Goal: Task Accomplishment & Management: Use online tool/utility

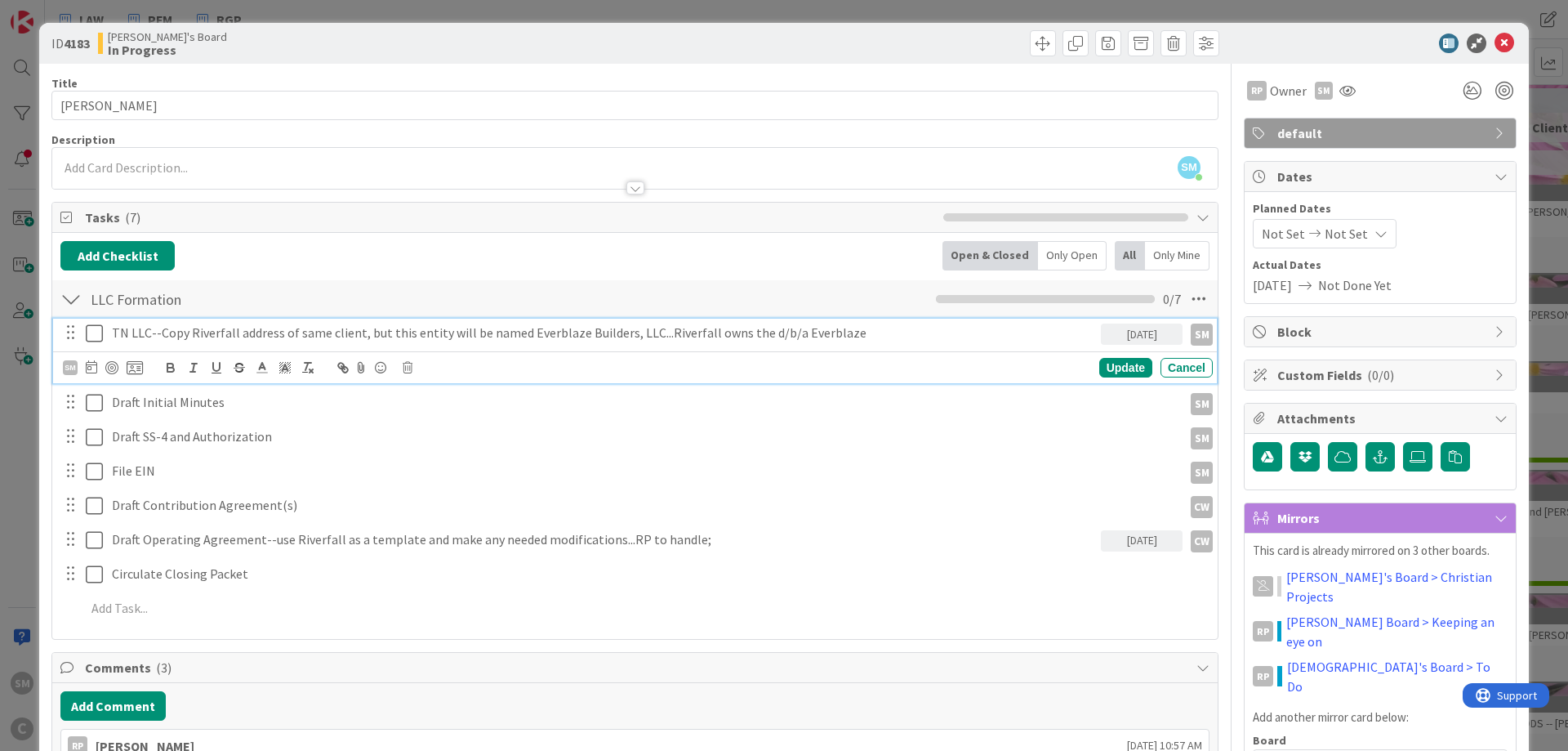
click at [889, 336] on p "TN LLC--Copy Riverfall address of same client, but this entity will be named Ev…" at bounding box center [603, 333] width 982 height 18
click at [97, 334] on icon at bounding box center [95, 333] width 18 height 19
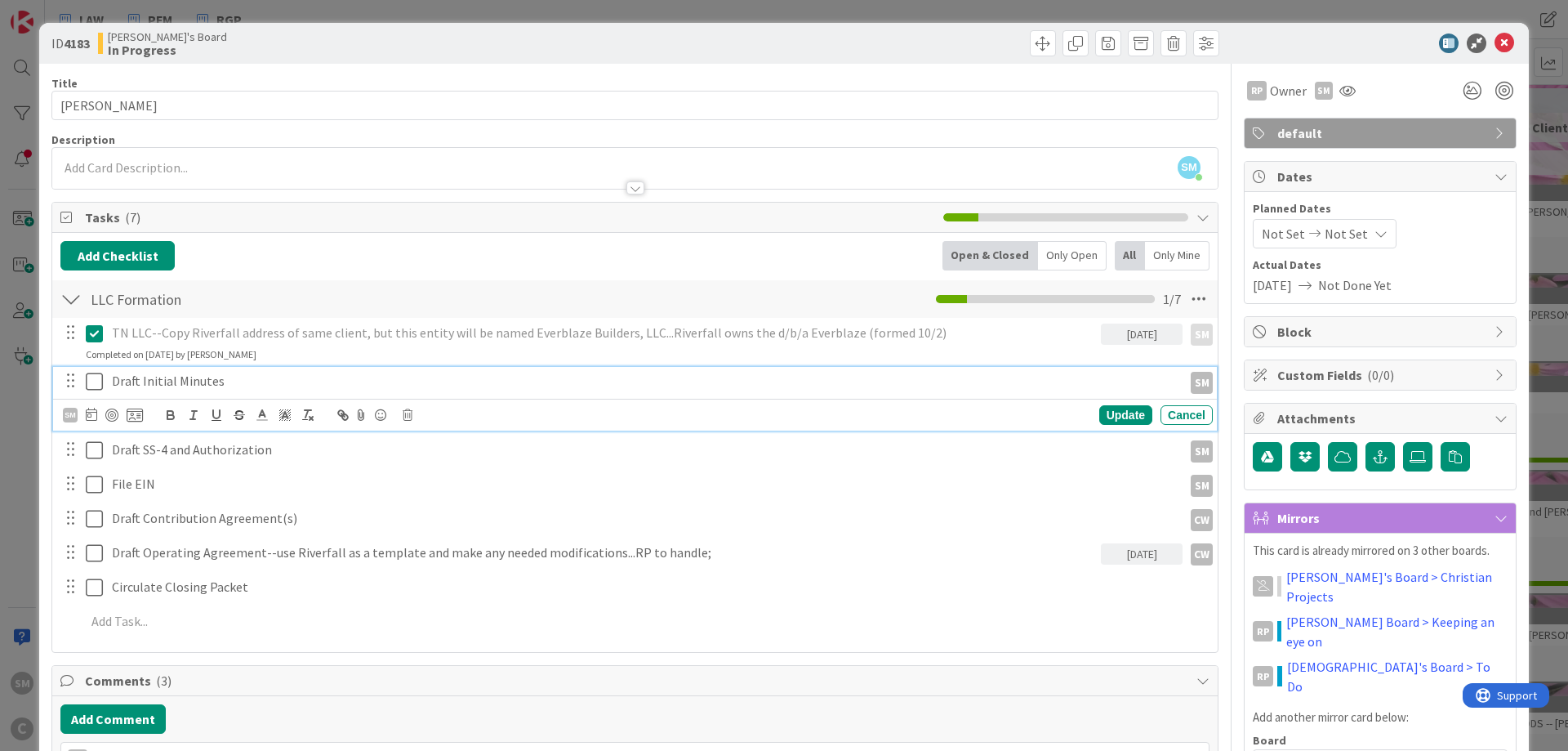
click at [230, 379] on p "Draft Initial Minutes" at bounding box center [644, 381] width 1064 height 18
drag, startPoint x: 97, startPoint y: 376, endPoint x: 151, endPoint y: 414, distance: 66.0
click at [96, 376] on icon at bounding box center [95, 382] width 18 height 19
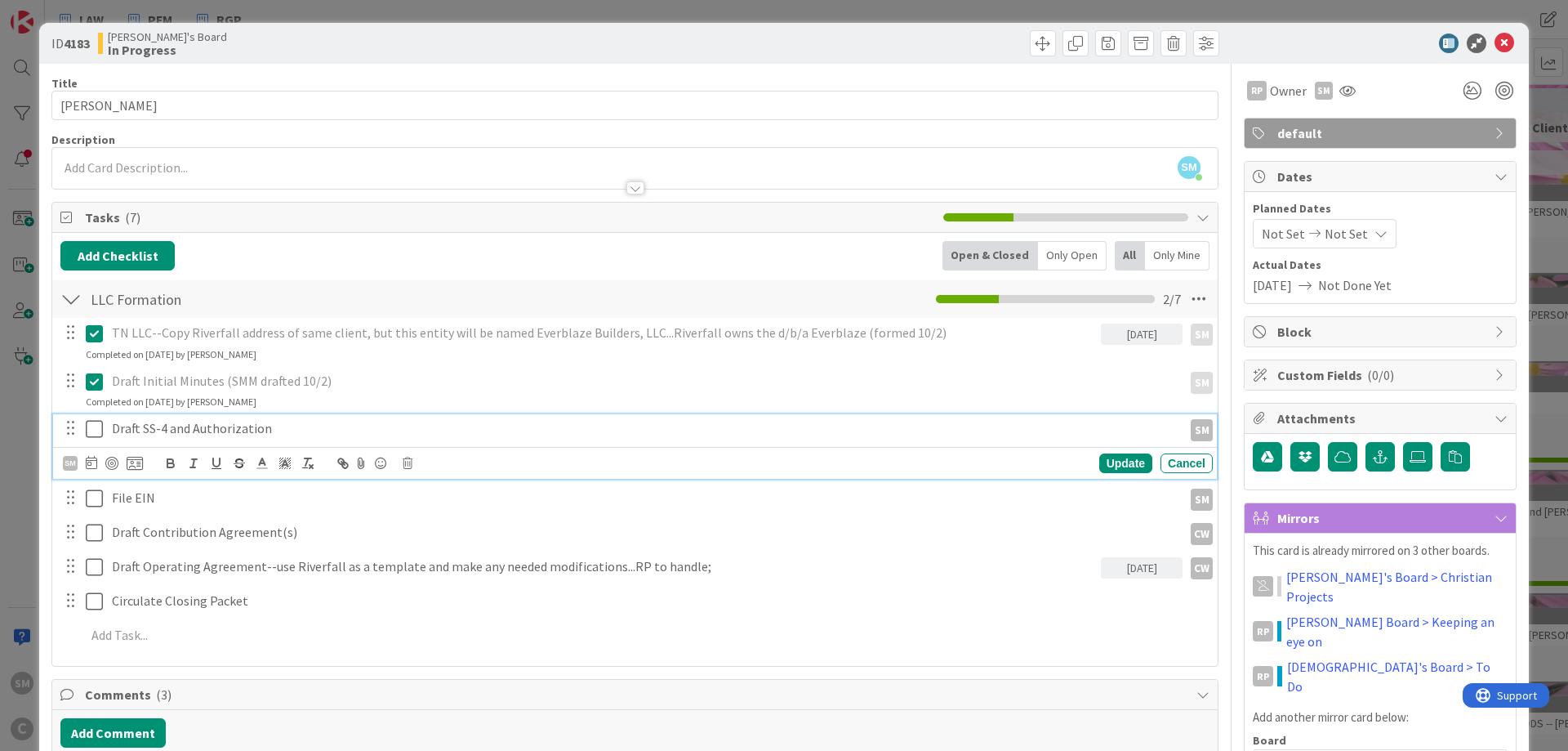
click at [212, 415] on div "Draft SS-4 and Authorization" at bounding box center [644, 428] width 1077 height 29
click at [332, 433] on p "Draft SS-4 and Authorization" at bounding box center [644, 428] width 1064 height 18
click at [90, 426] on icon at bounding box center [95, 429] width 18 height 19
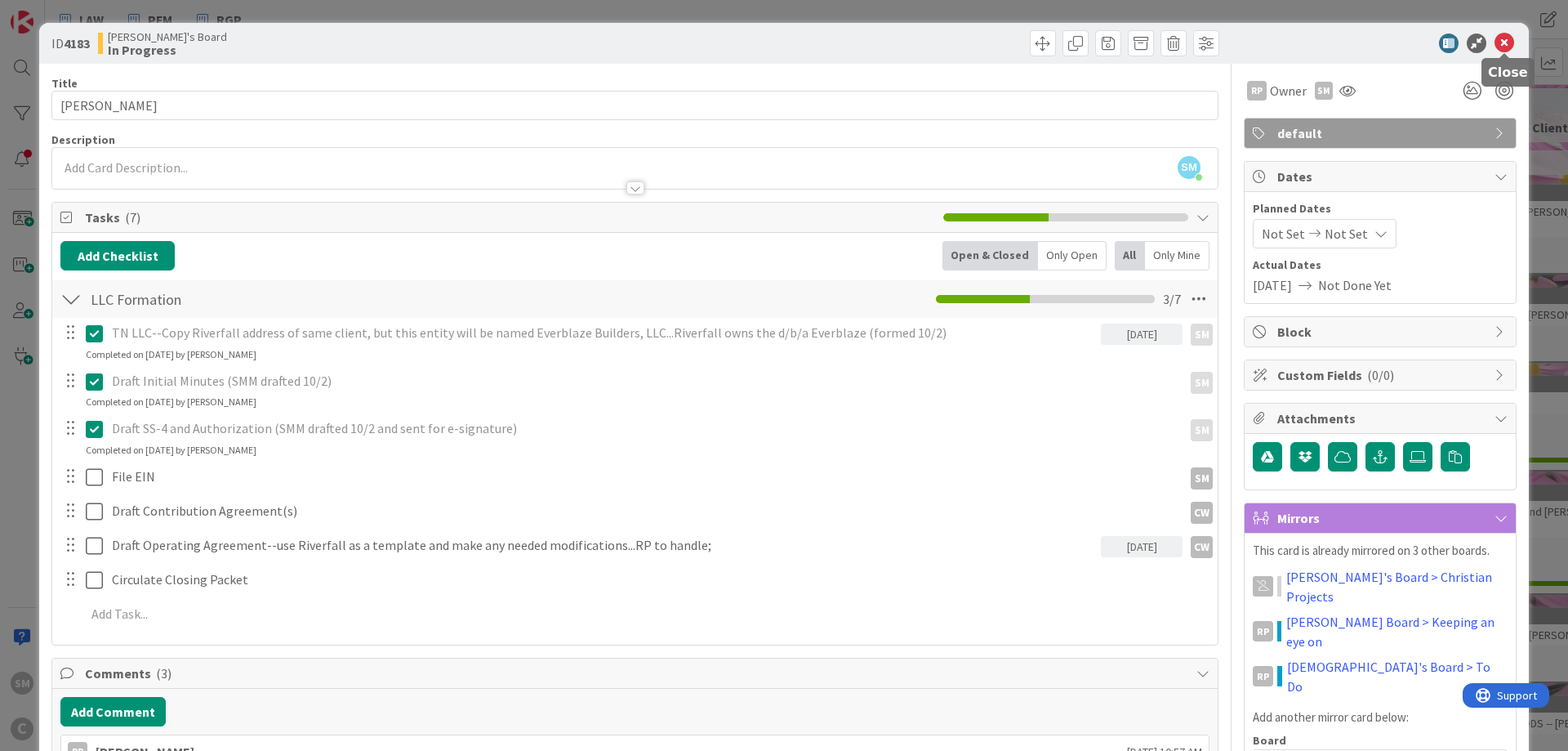
click at [1507, 35] on icon at bounding box center [1504, 43] width 19 height 19
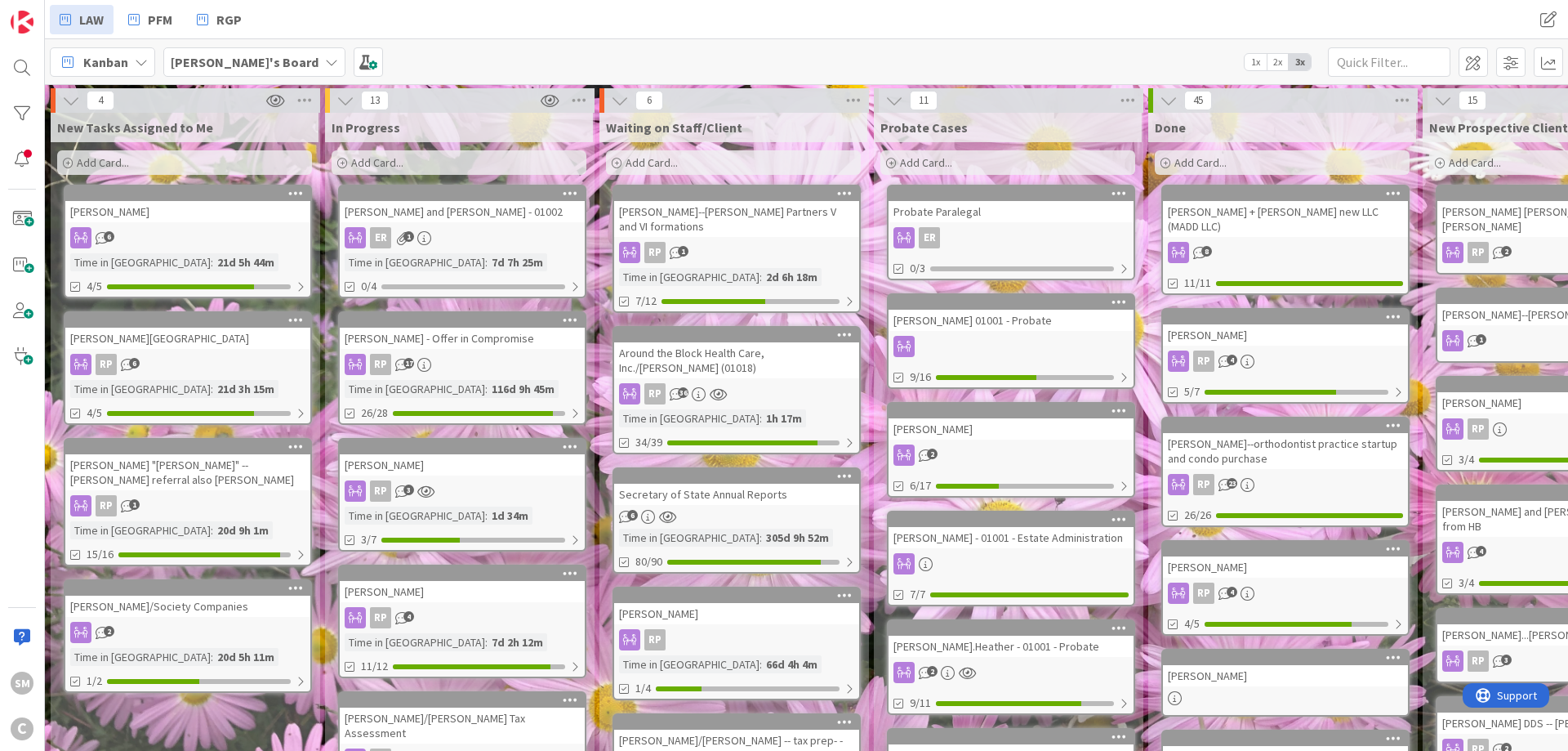
click at [744, 217] on div "[PERSON_NAME]--[PERSON_NAME] Partners V and VI formations" at bounding box center [736, 218] width 245 height 36
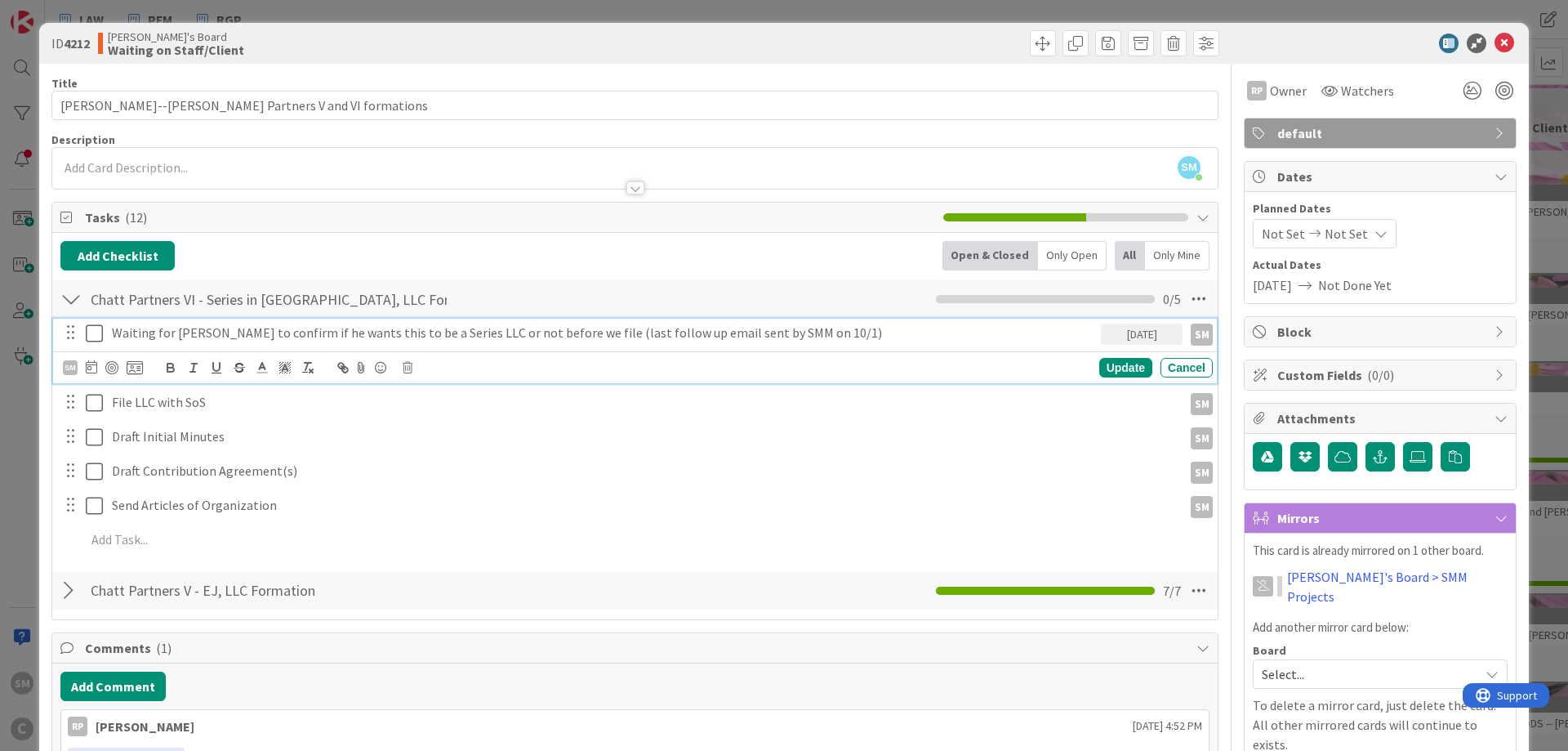
click at [99, 337] on icon at bounding box center [95, 333] width 18 height 19
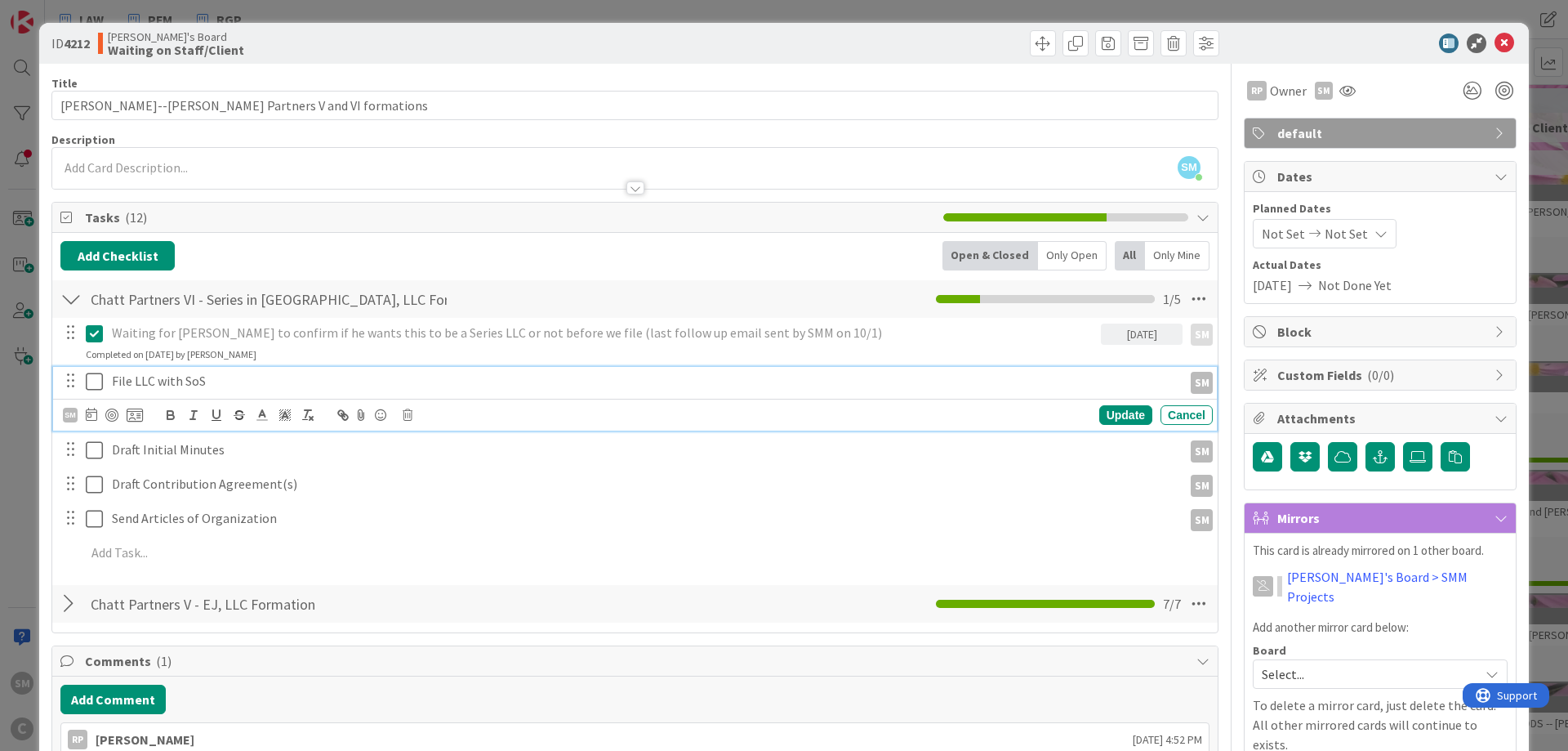
click at [179, 389] on p "File LLC with SoS" at bounding box center [644, 381] width 1064 height 18
click at [252, 383] on p "File LLC with SoS" at bounding box center [644, 381] width 1064 height 18
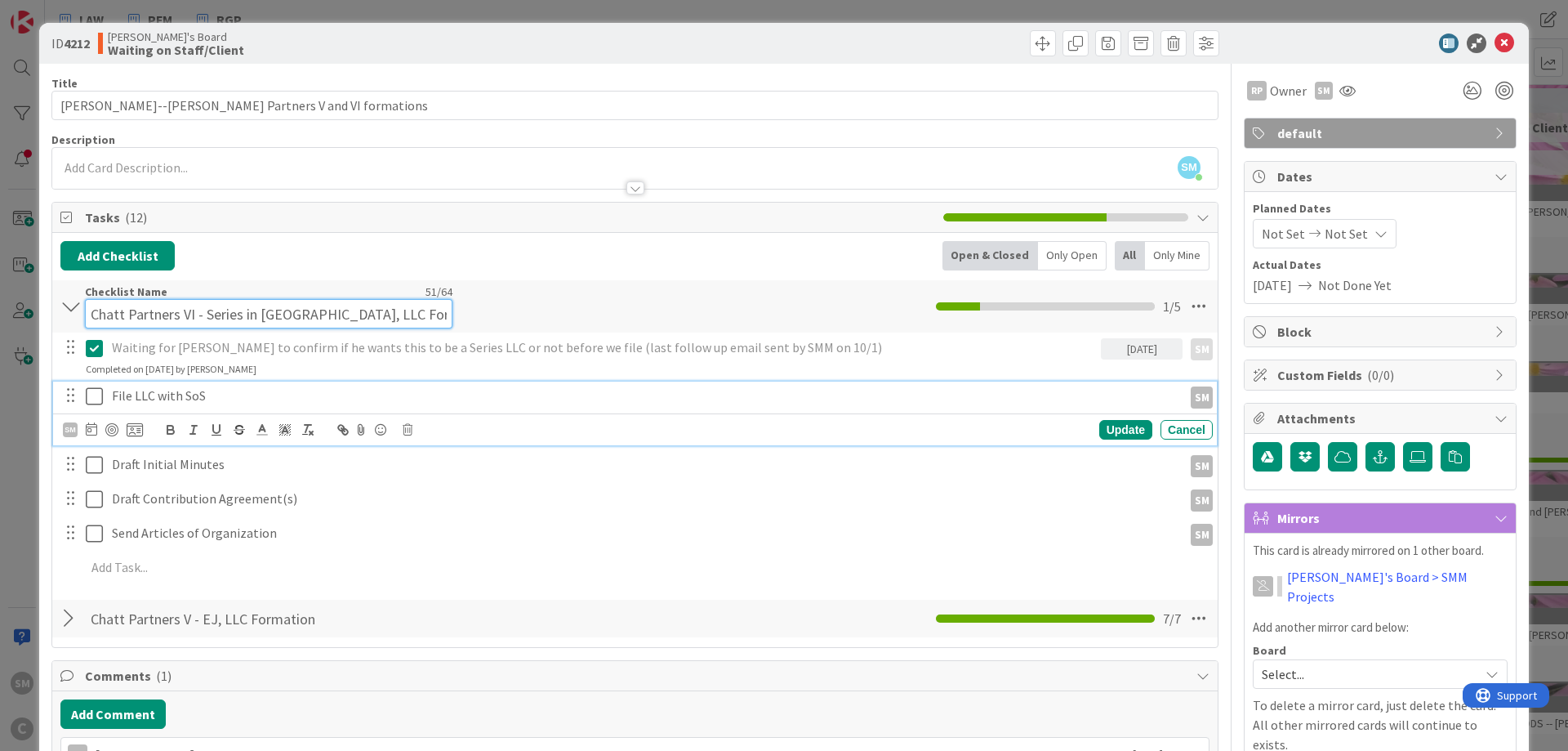
drag, startPoint x: 204, startPoint y: 298, endPoint x: 304, endPoint y: 308, distance: 100.5
click at [304, 308] on input "Chatt Partners VI - Series in [GEOGRAPHIC_DATA], LLC Formation" at bounding box center [268, 314] width 367 height 30
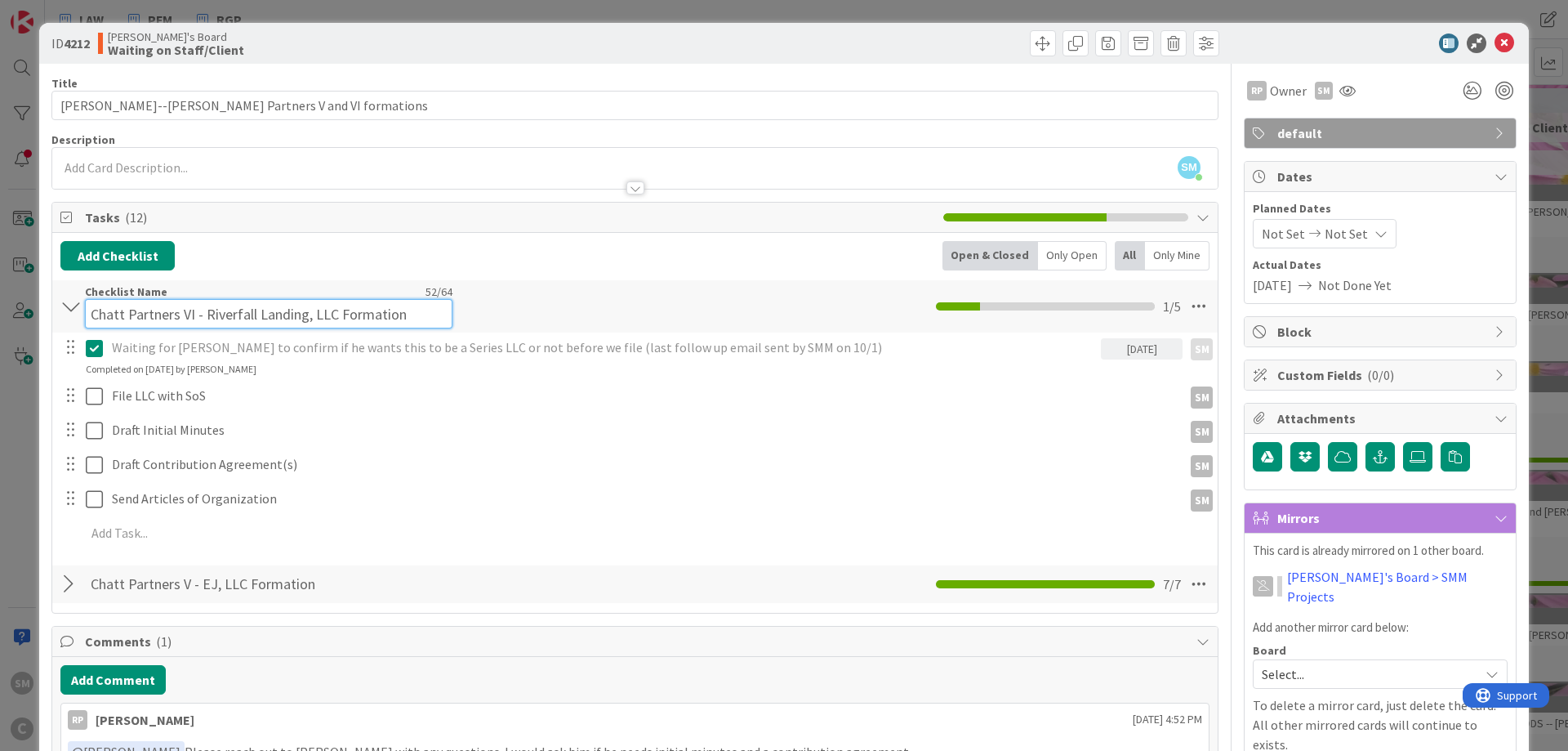
drag, startPoint x: 234, startPoint y: 303, endPoint x: 256, endPoint y: 307, distance: 22.4
click at [256, 307] on input "Chatt Partners VI - Riverfall Landing, LLC Formation" at bounding box center [268, 314] width 367 height 30
type input "Chatt Partners VI - [GEOGRAPHIC_DATA], LLC Formation"
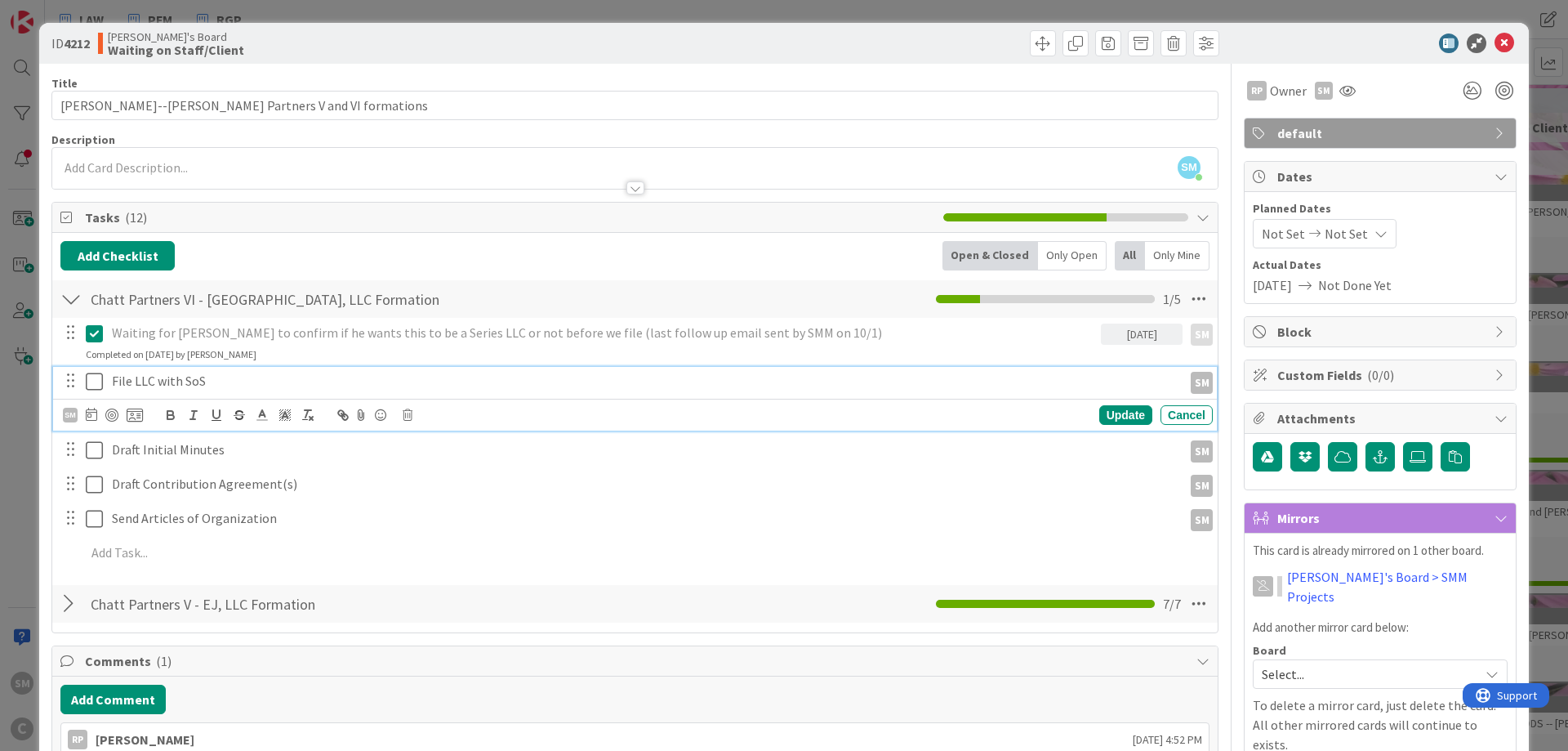
click at [155, 396] on div "File LLC with SoS" at bounding box center [644, 381] width 1077 height 29
click at [279, 378] on p "File LLC with SoS" at bounding box center [644, 381] width 1064 height 18
drag, startPoint x: 93, startPoint y: 378, endPoint x: 102, endPoint y: 439, distance: 61.7
click at [94, 378] on icon at bounding box center [95, 382] width 18 height 19
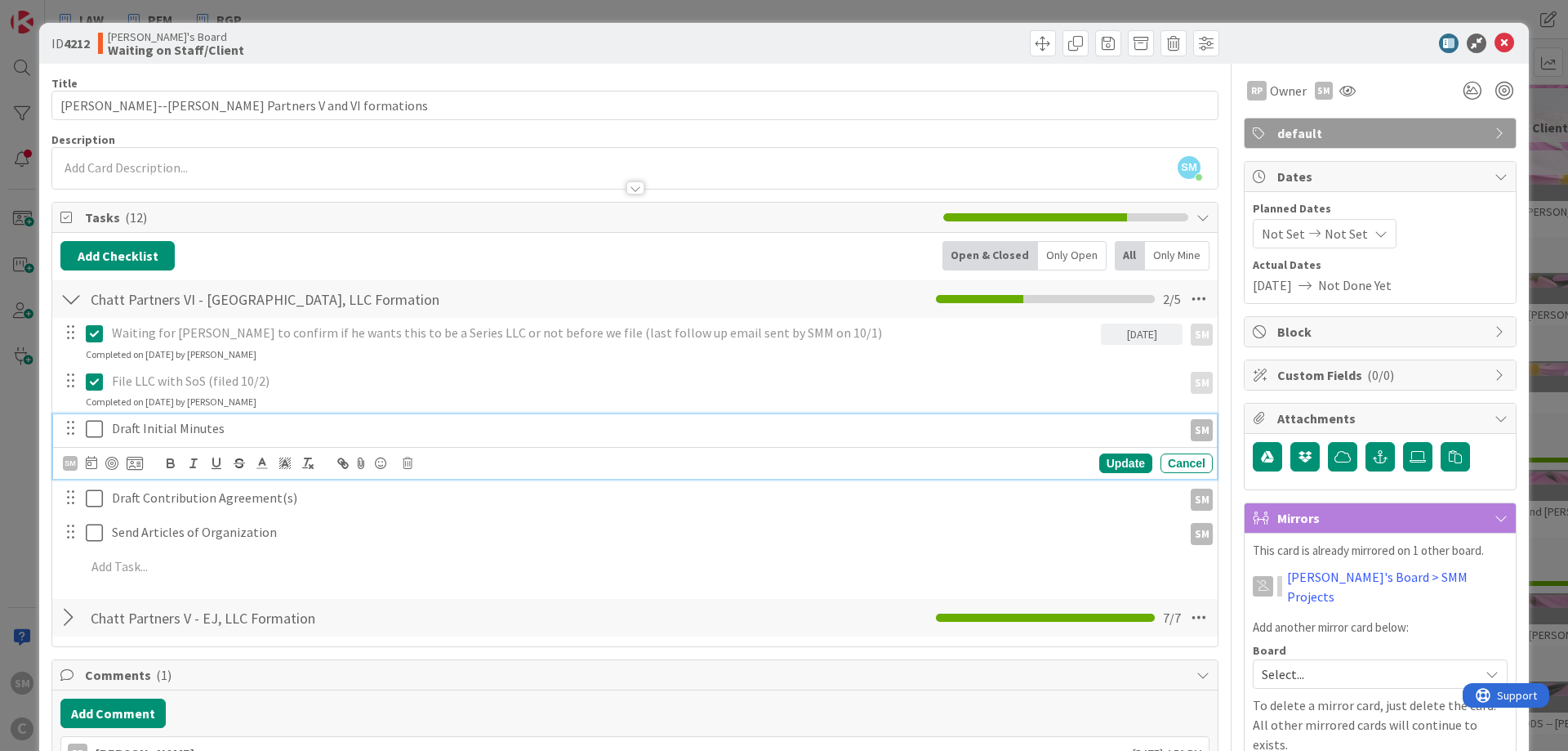
click at [164, 420] on p "Draft Initial Minutes" at bounding box center [644, 428] width 1064 height 18
click at [254, 441] on div "Draft Initial Minutes" at bounding box center [644, 428] width 1077 height 29
click at [341, 426] on p "Draft Initial Minutes (SMM drafted 10/2" at bounding box center [644, 428] width 1064 height 18
copy p "(SMM drafted 10/2)"
click at [205, 438] on p "Draft Initial Minutes (SMM drafted 10/2)" at bounding box center [644, 428] width 1064 height 18
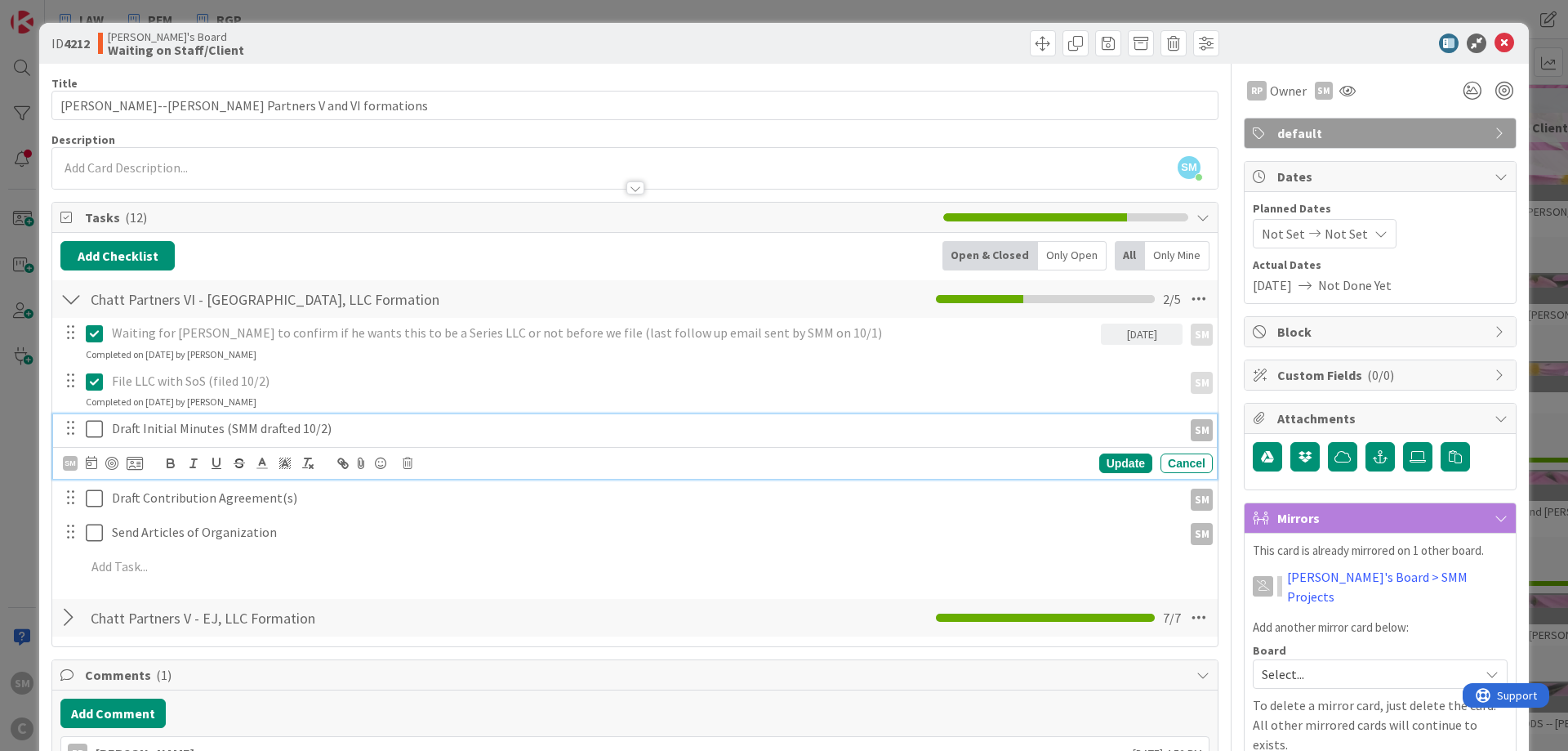
click at [100, 432] on icon at bounding box center [95, 429] width 18 height 19
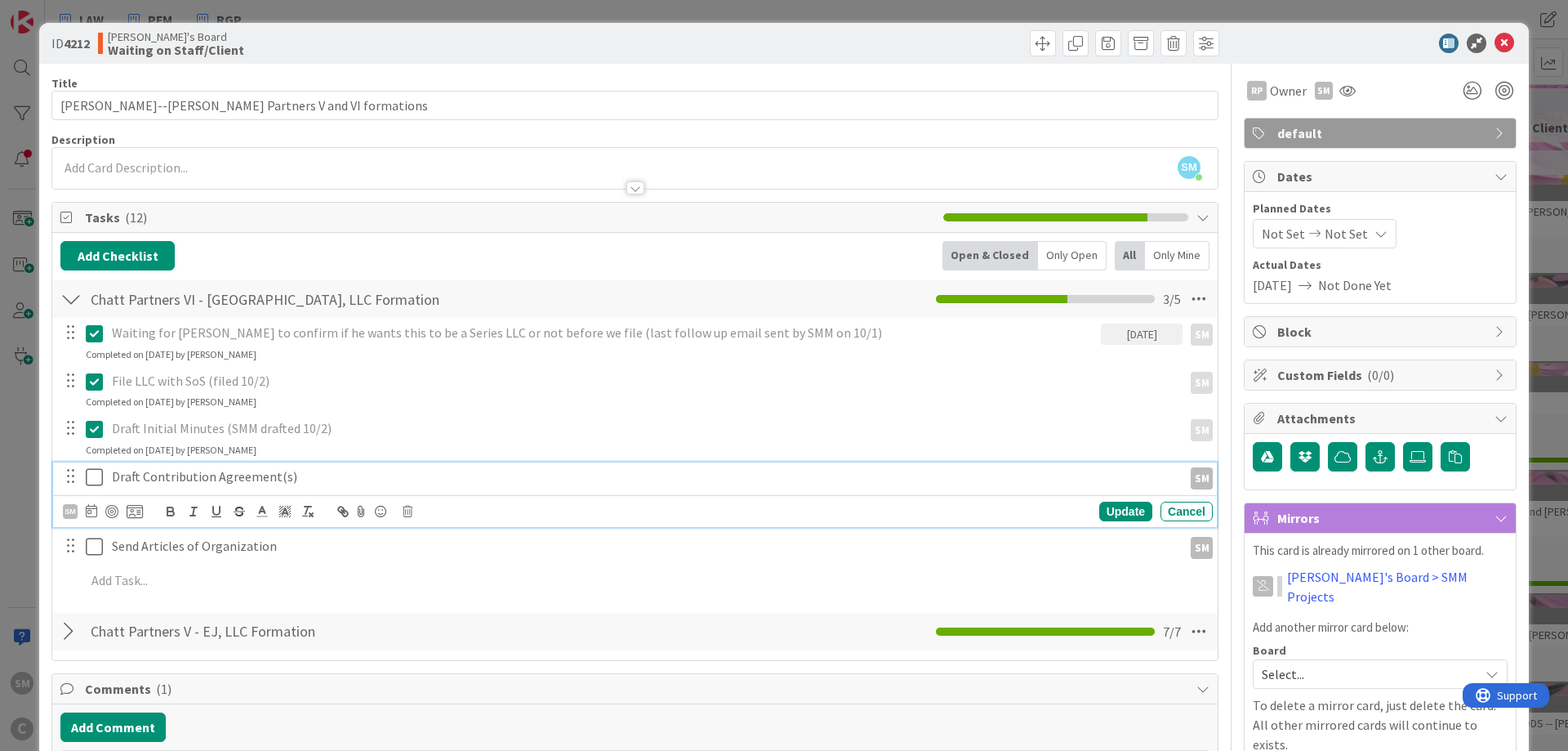
click at [213, 468] on div "Draft Contribution Agreement(s)" at bounding box center [644, 476] width 1077 height 29
click at [308, 478] on p "Draft Contribution Agreement(s)" at bounding box center [644, 476] width 1064 height 18
click at [96, 480] on icon at bounding box center [95, 477] width 18 height 19
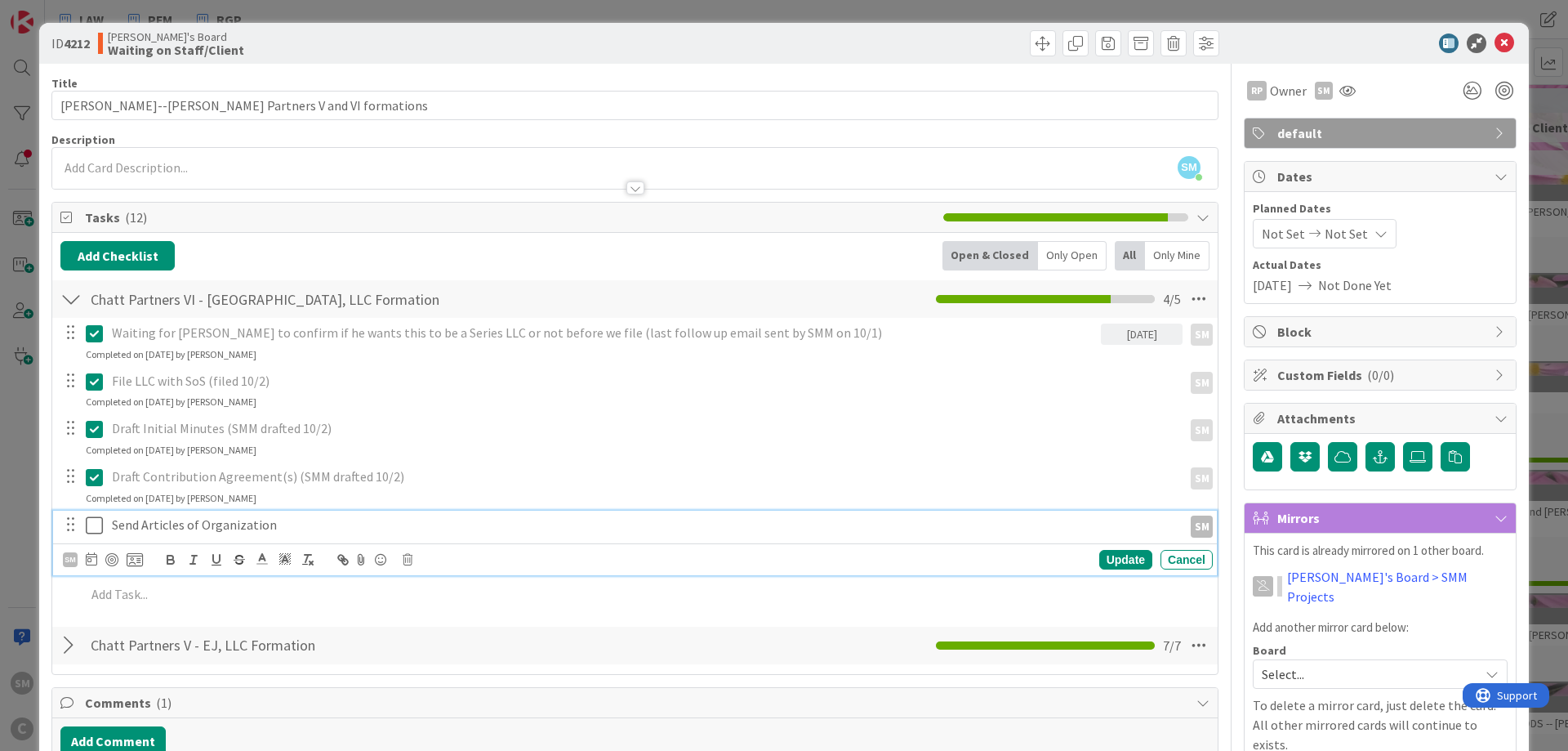
click at [242, 525] on p "Send Articles of Organization" at bounding box center [644, 525] width 1064 height 18
click at [326, 524] on p "Send Articles of Organization" at bounding box center [644, 525] width 1064 height 18
click at [92, 528] on icon at bounding box center [95, 526] width 18 height 19
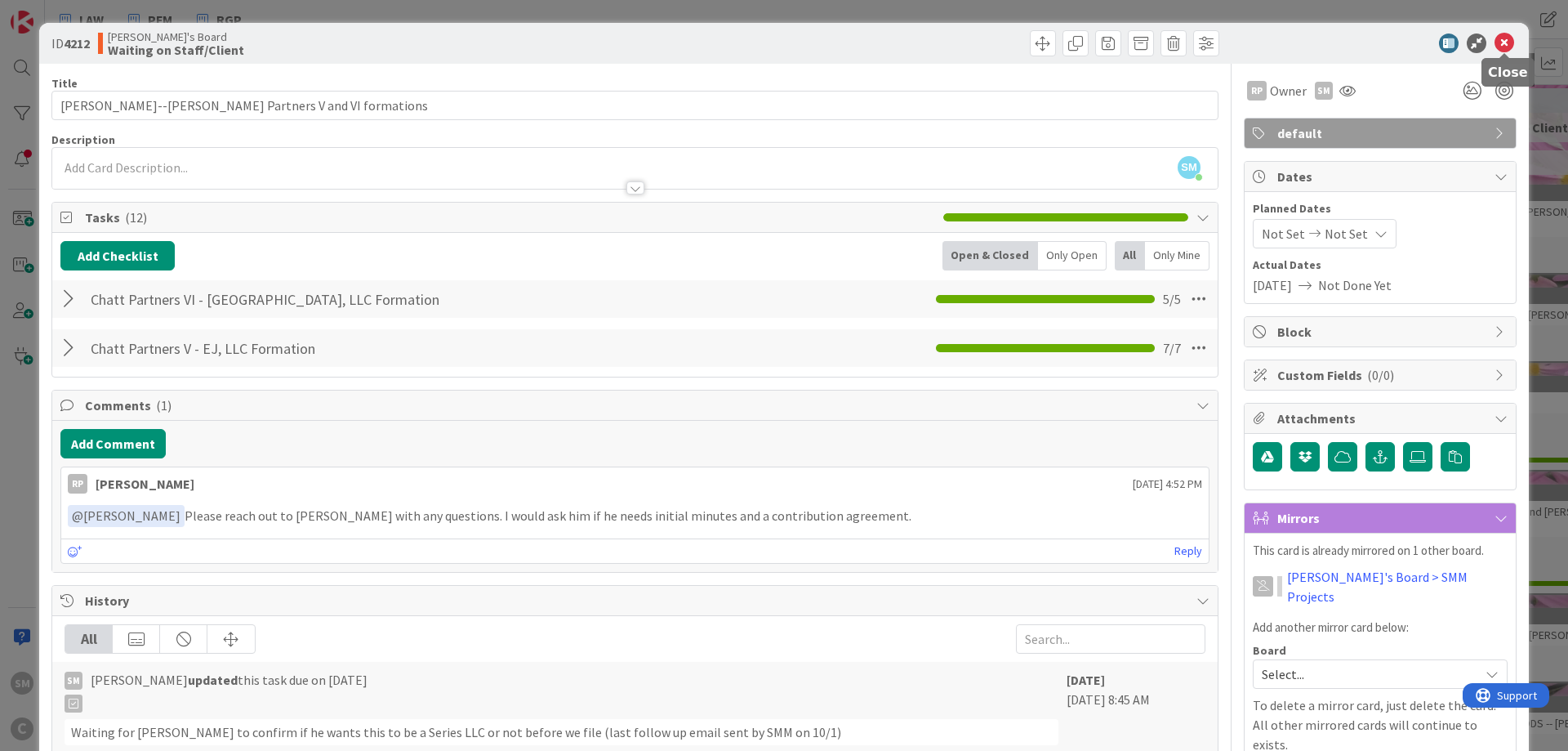
click at [1511, 42] on icon at bounding box center [1504, 43] width 19 height 19
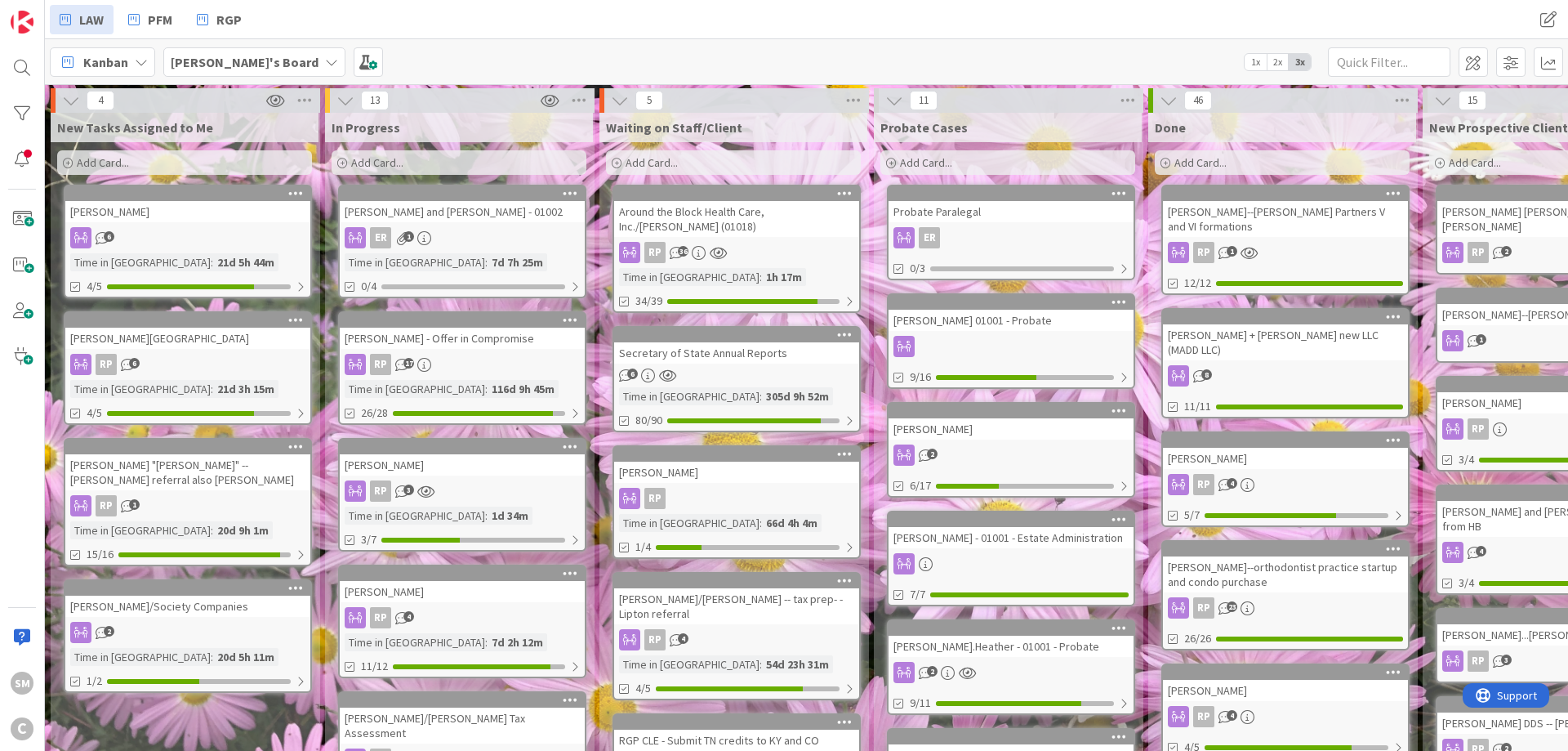
click at [454, 219] on div "[PERSON_NAME] and [PERSON_NAME] - 01002" at bounding box center [461, 211] width 245 height 21
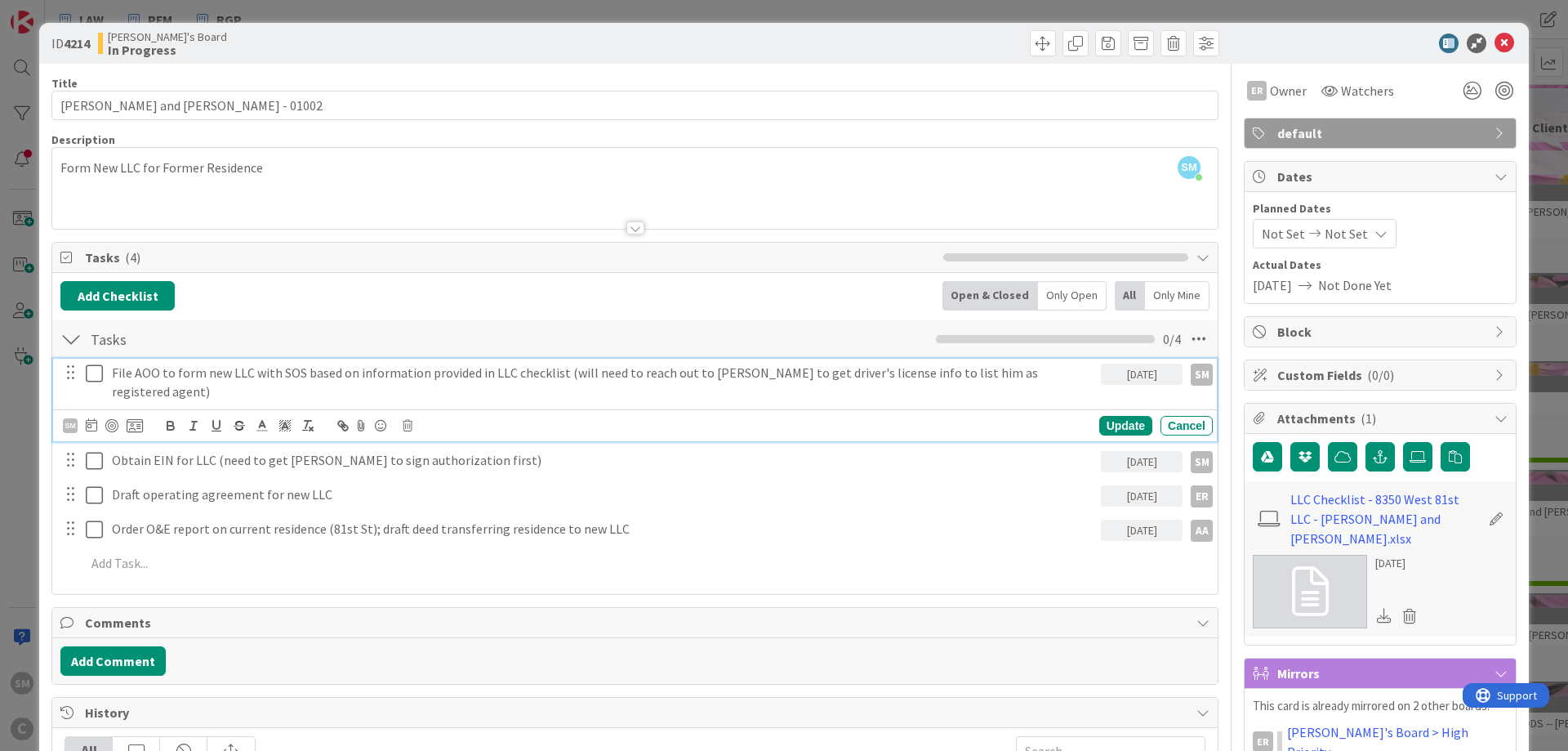
click at [481, 385] on div "File AOO to form new LLC with SOS based on information provided in LLC checklis…" at bounding box center [602, 382] width 995 height 46
click at [1062, 370] on p "File AOO to form new LLC with SOS based on information provided in LLC checklis…" at bounding box center [603, 382] width 982 height 37
click at [97, 381] on icon at bounding box center [95, 373] width 18 height 19
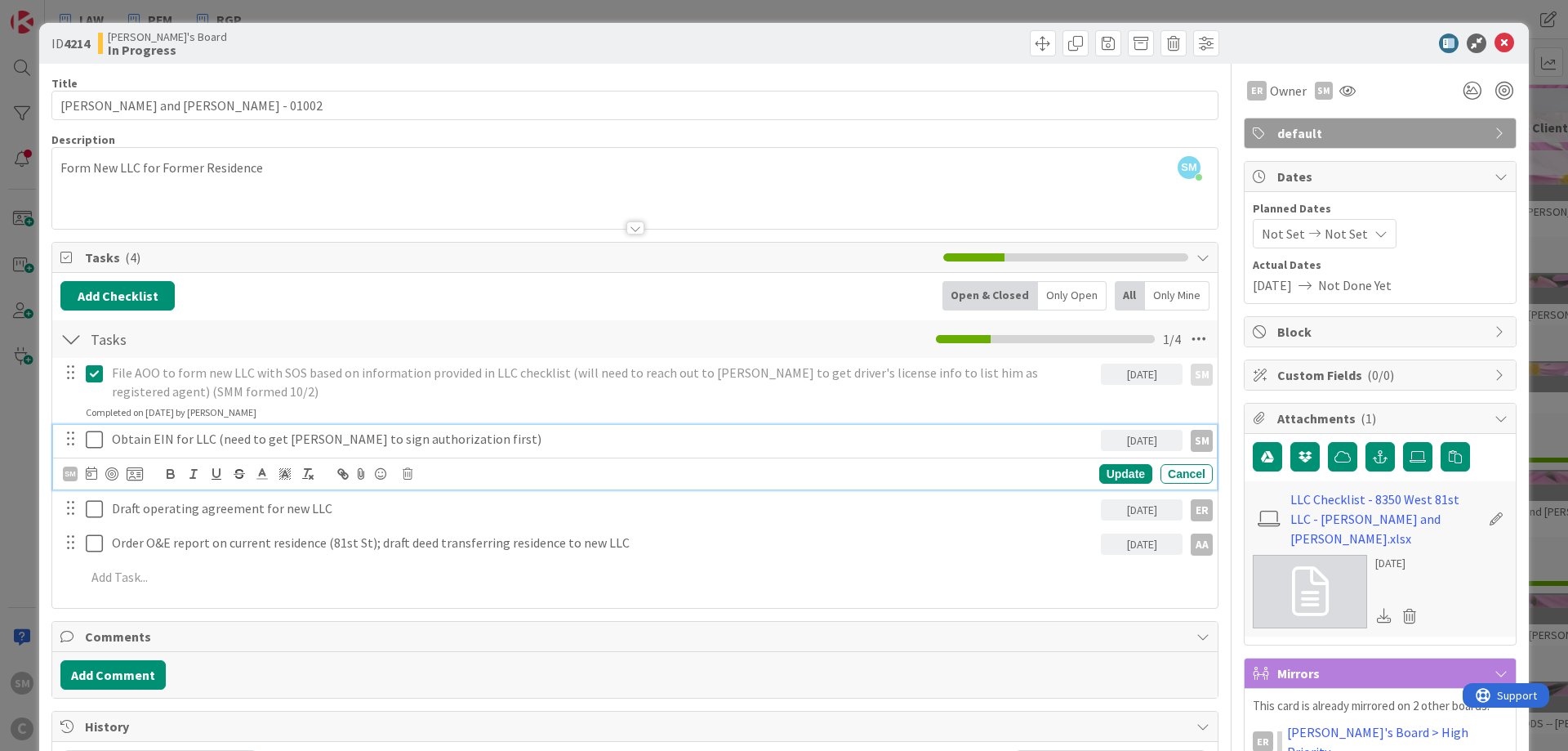
click at [126, 444] on p "Obtain EIN for LLC (need to get [PERSON_NAME] to sign authorization first)" at bounding box center [603, 439] width 982 height 18
click at [456, 434] on p "Obtain EIN for LLC (need to get [PERSON_NAME] to sign authorization first)" at bounding box center [603, 439] width 982 height 18
drag, startPoint x: 520, startPoint y: 434, endPoint x: 223, endPoint y: 435, distance: 297.0
click at [219, 434] on p "Obtain EIN for LLC (need to get [PERSON_NAME] to sign authorization first)" at bounding box center [603, 439] width 982 height 18
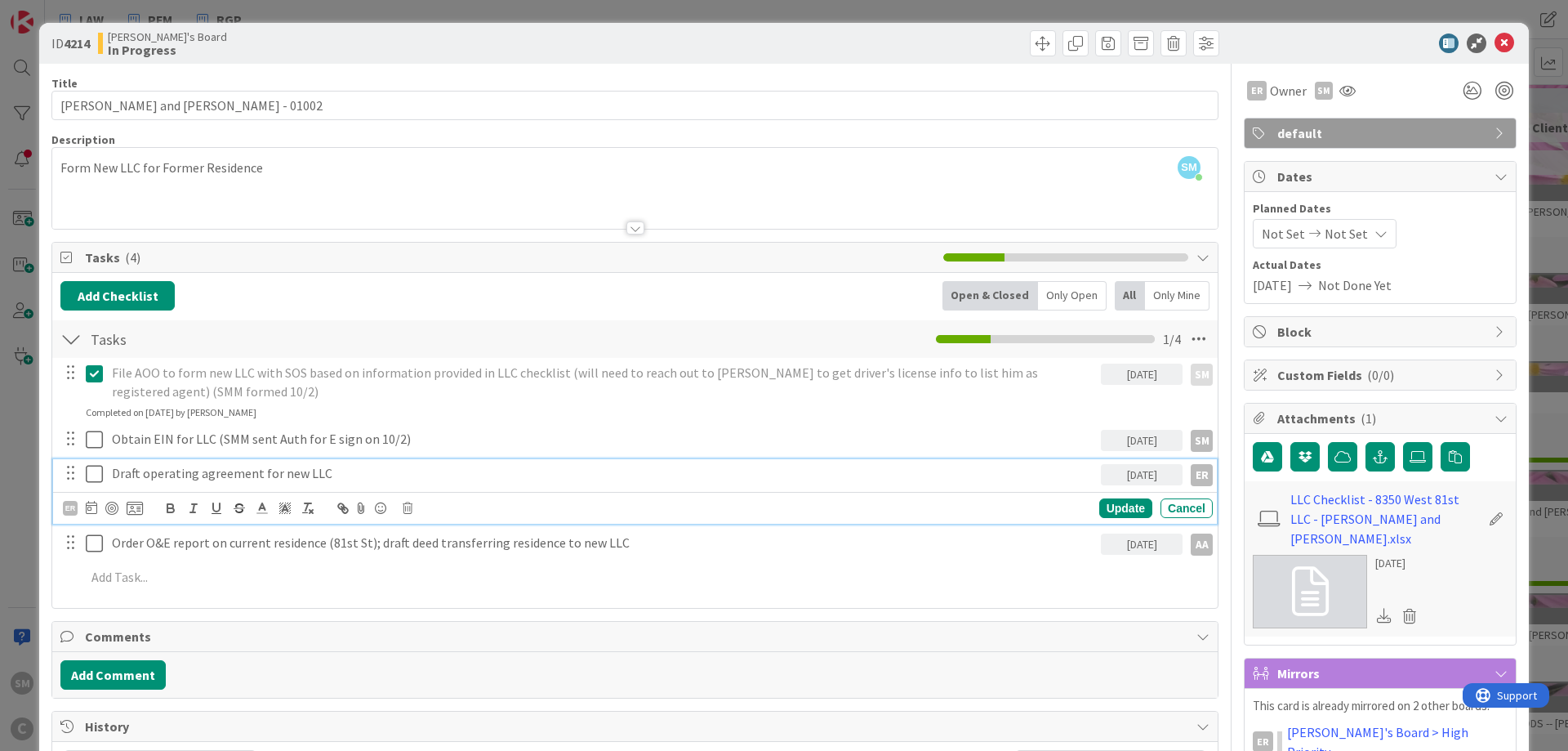
click at [172, 487] on div "Draft operating agreement for new LLC" at bounding box center [602, 473] width 995 height 29
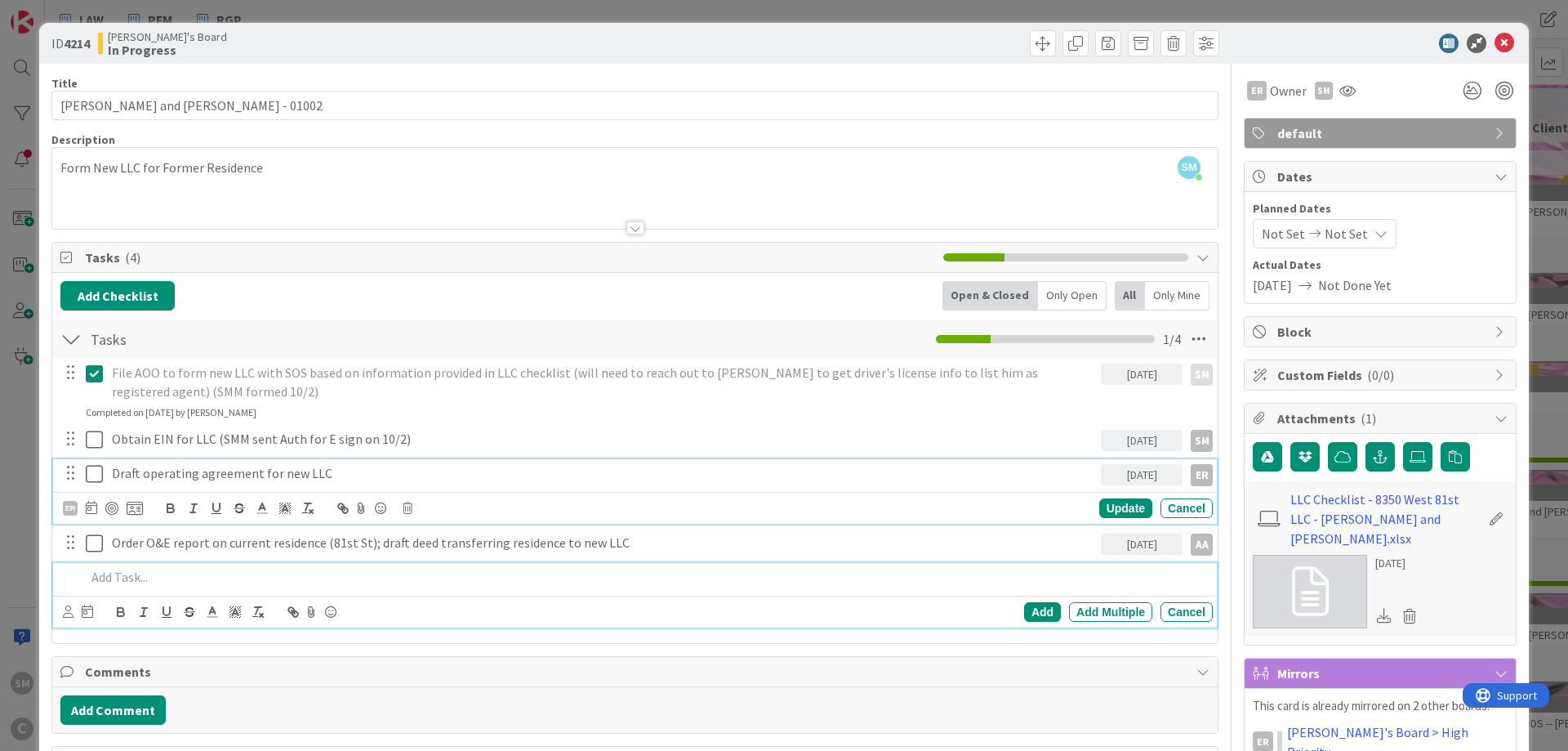
click at [1001, 588] on div at bounding box center [645, 577] width 1133 height 29
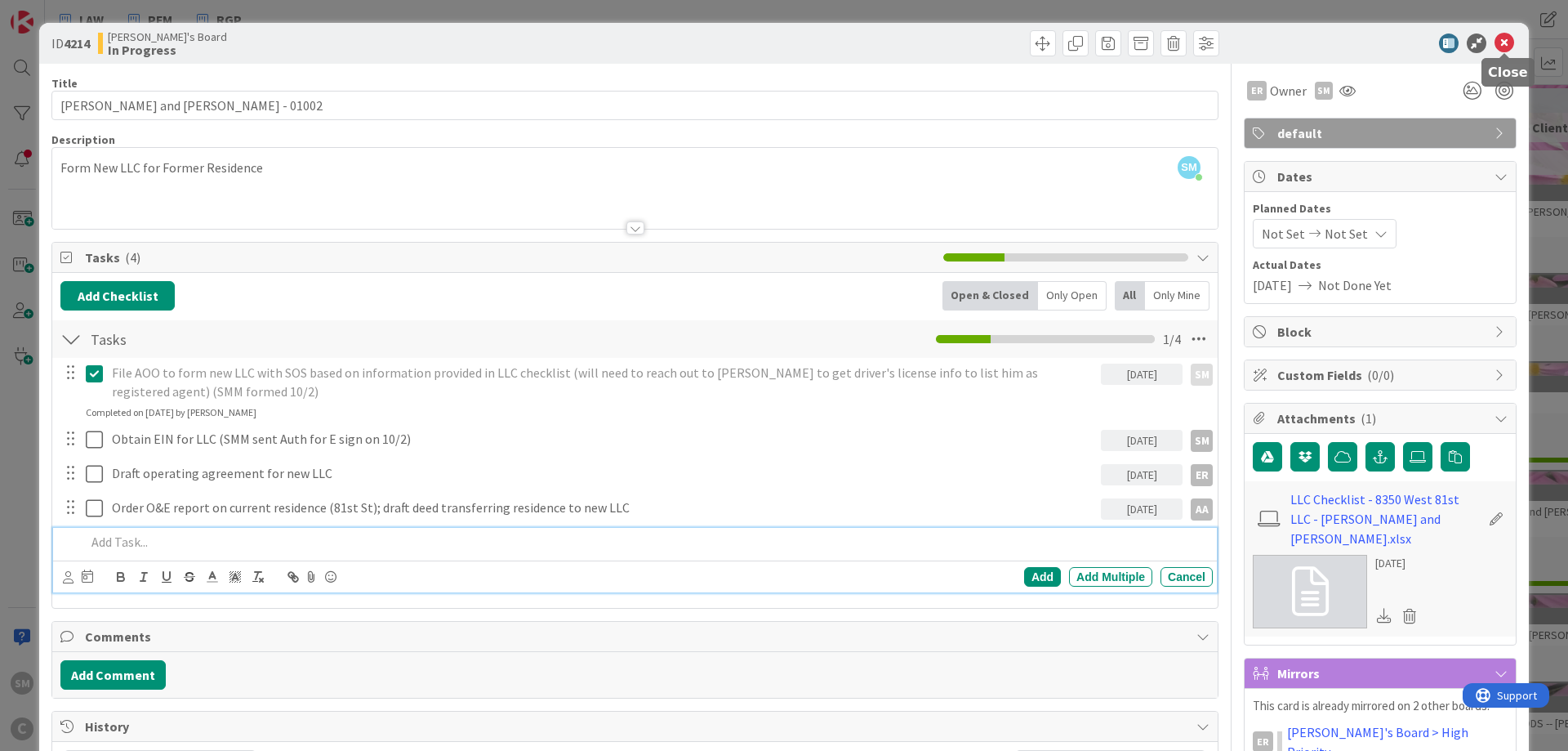
click at [1508, 45] on icon at bounding box center [1504, 43] width 19 height 19
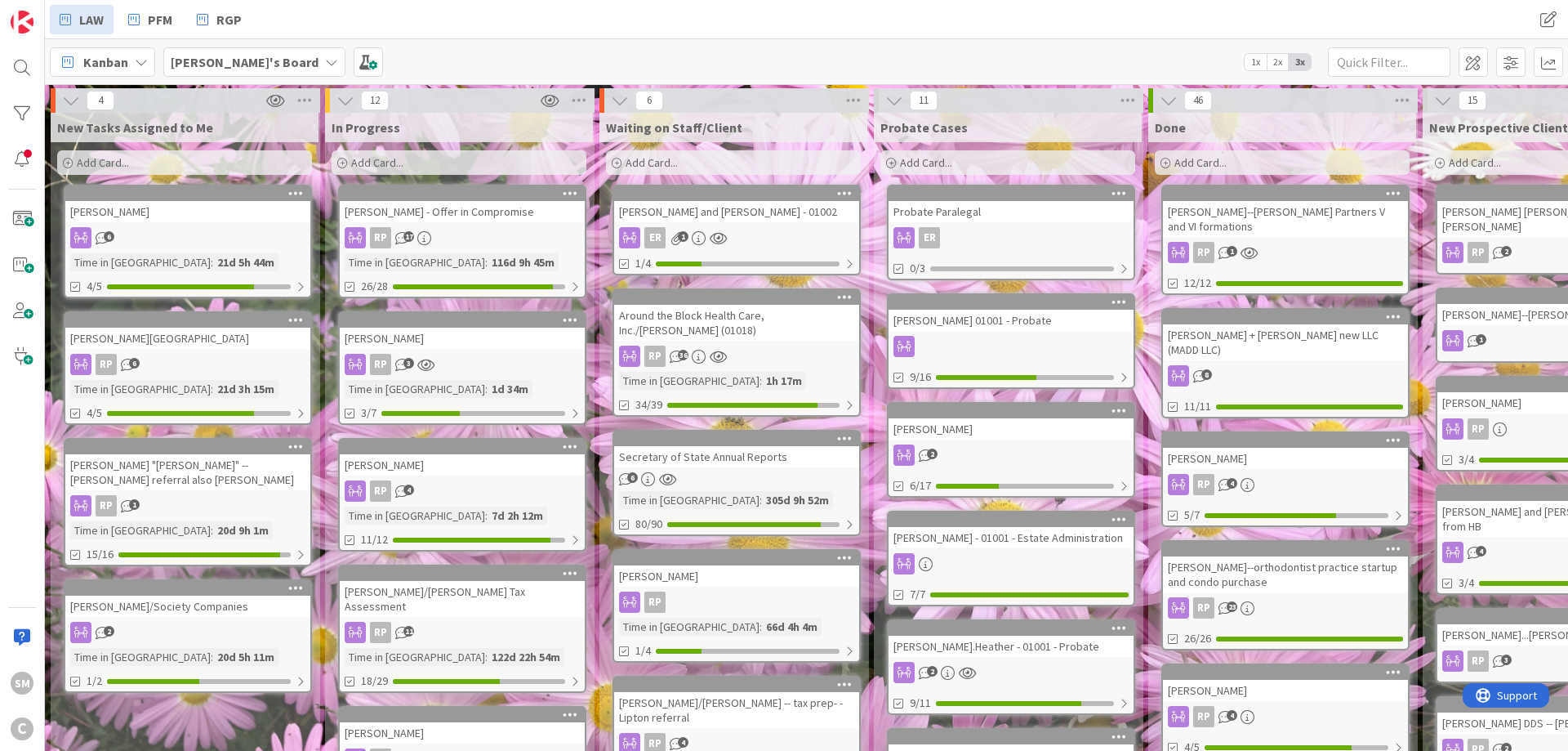
click at [445, 213] on div "[PERSON_NAME] - Offer in Compromise" at bounding box center [461, 211] width 245 height 21
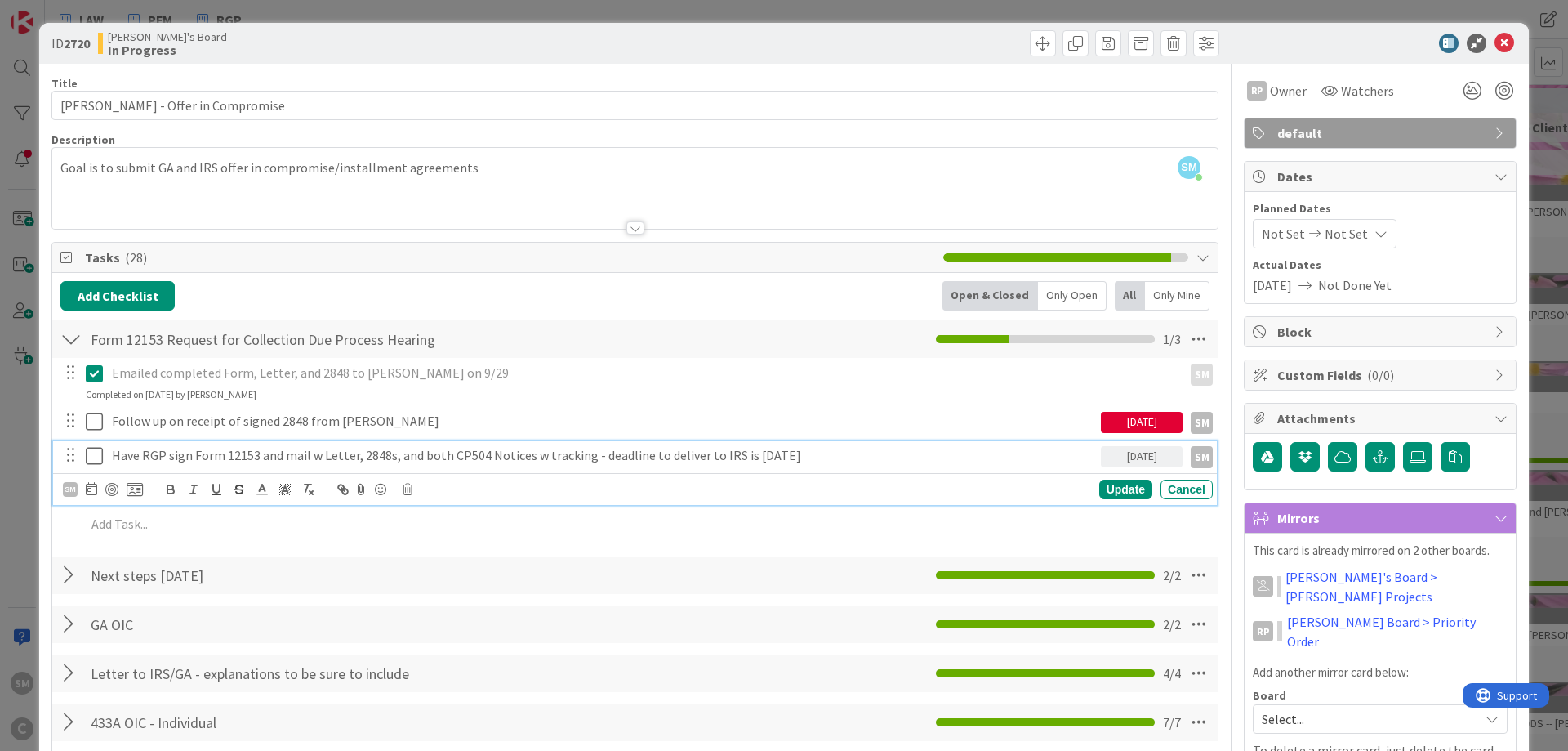
click at [182, 458] on p "Have RGP sign Form 12153 and mail w Letter, 2848s, and both CP504 Notices w tra…" at bounding box center [603, 454] width 982 height 18
drag, startPoint x: 189, startPoint y: 451, endPoint x: 33, endPoint y: 453, distance: 156.0
click at [105, 453] on div "Have RGP sign Form 12153 and mail w Letter, 2848s, and both CP504 Notices w tra…" at bounding box center [602, 455] width 995 height 29
click at [752, 445] on div "Form 12153 and mail w Letter, 2848s, and both CP504 Notices w tracking - deadli…" at bounding box center [602, 455] width 995 height 29
drag, startPoint x: 753, startPoint y: 456, endPoint x: 451, endPoint y: 464, distance: 302.1
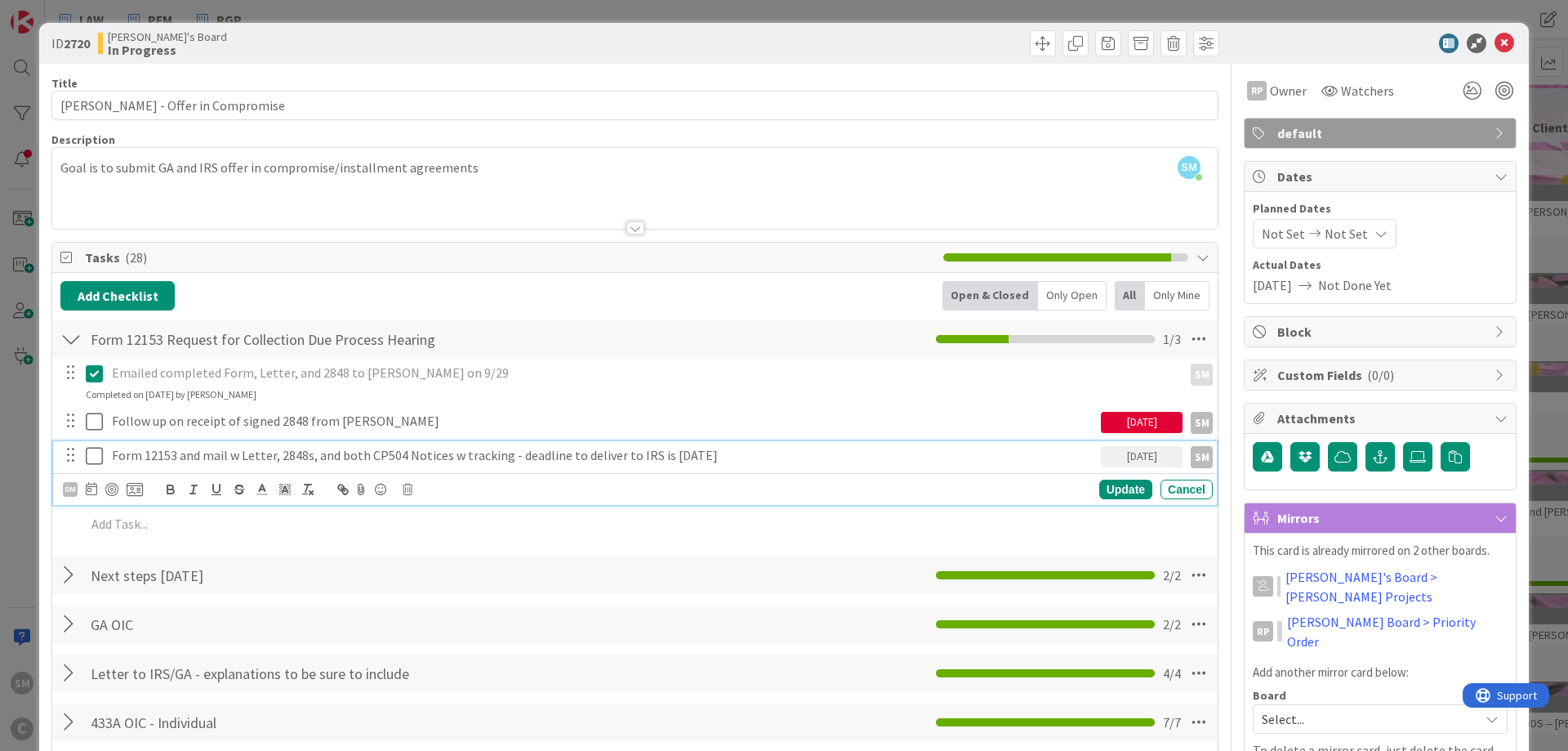
click at [451, 464] on p "Form 12153 and mail w Letter, 2848s, and both CP504 Notices w tracking - deadli…" at bounding box center [603, 454] width 982 height 18
click at [95, 457] on icon at bounding box center [95, 455] width 18 height 19
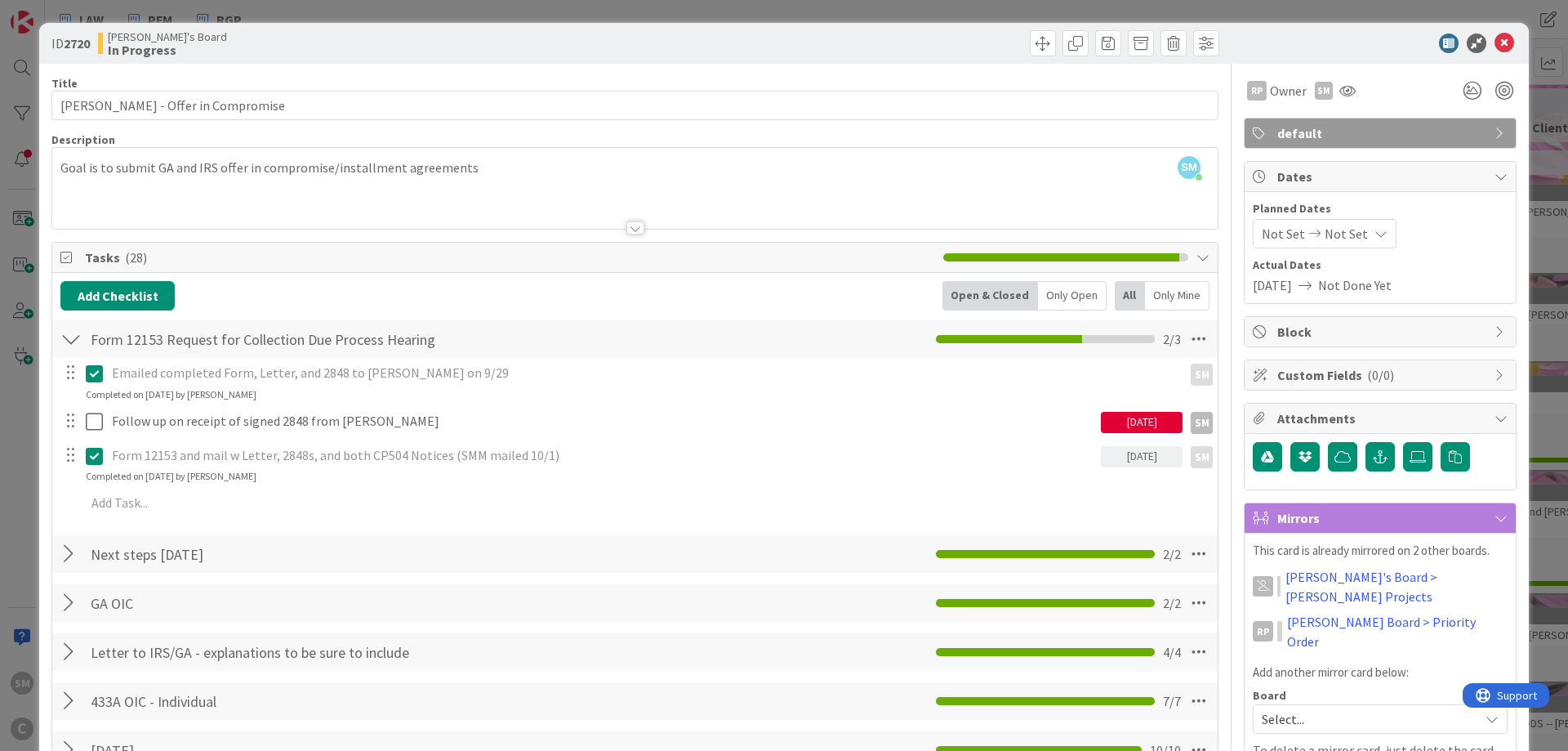
click at [1115, 415] on div "[DATE]" at bounding box center [1141, 422] width 82 height 21
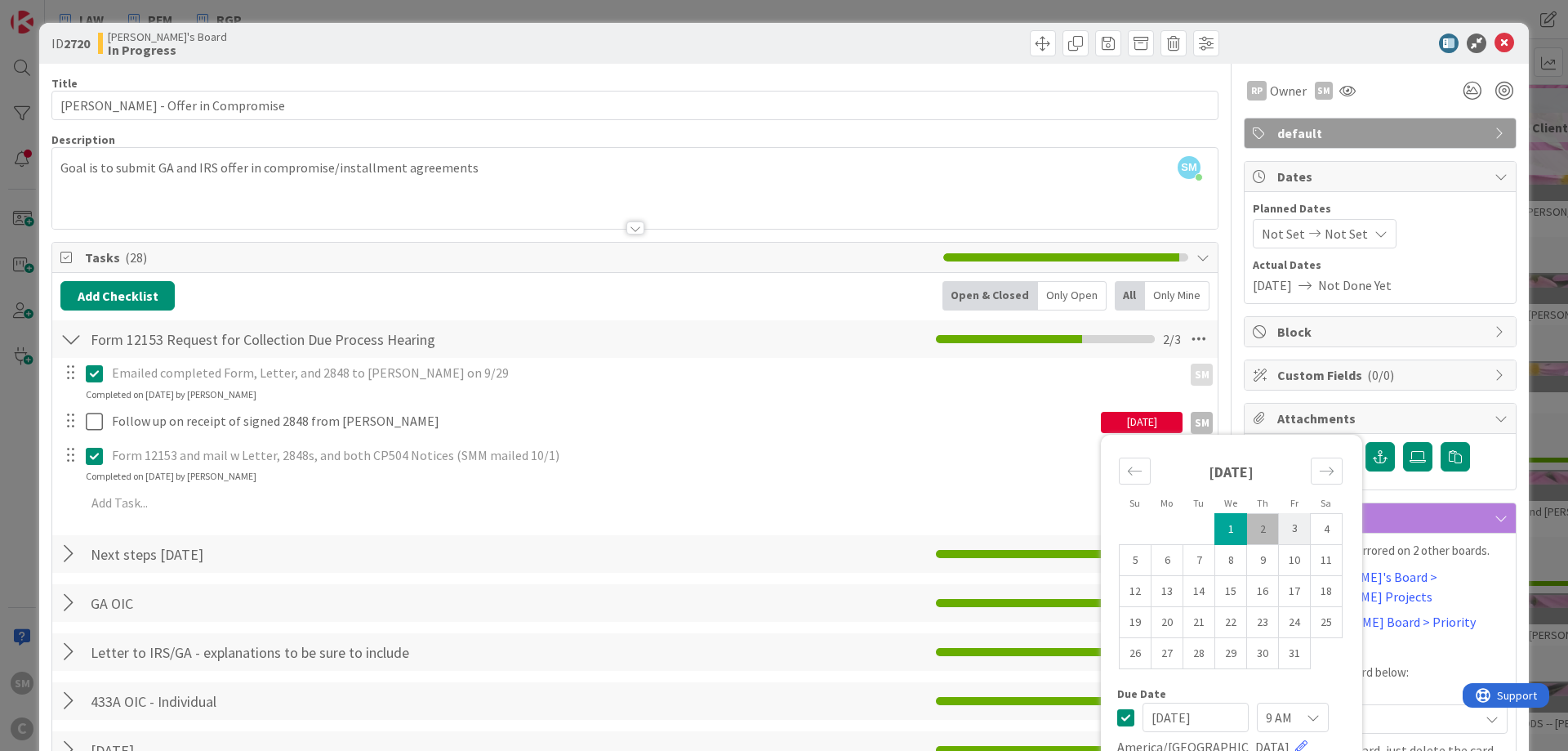
click at [1301, 534] on td "3" at bounding box center [1294, 528] width 32 height 31
type input "[DATE]"
click at [1359, 46] on div at bounding box center [1372, 43] width 289 height 19
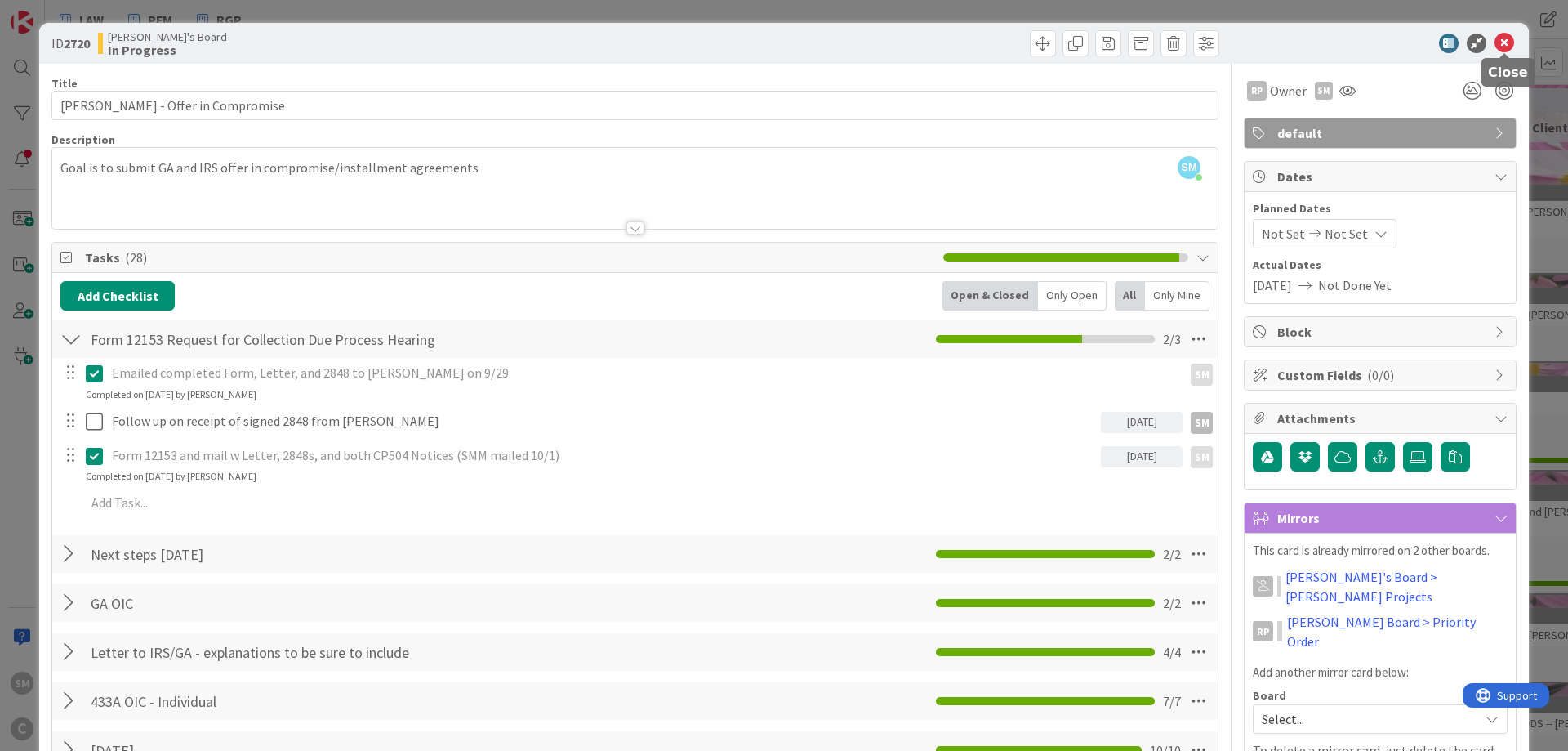
click at [1507, 39] on icon at bounding box center [1504, 43] width 19 height 19
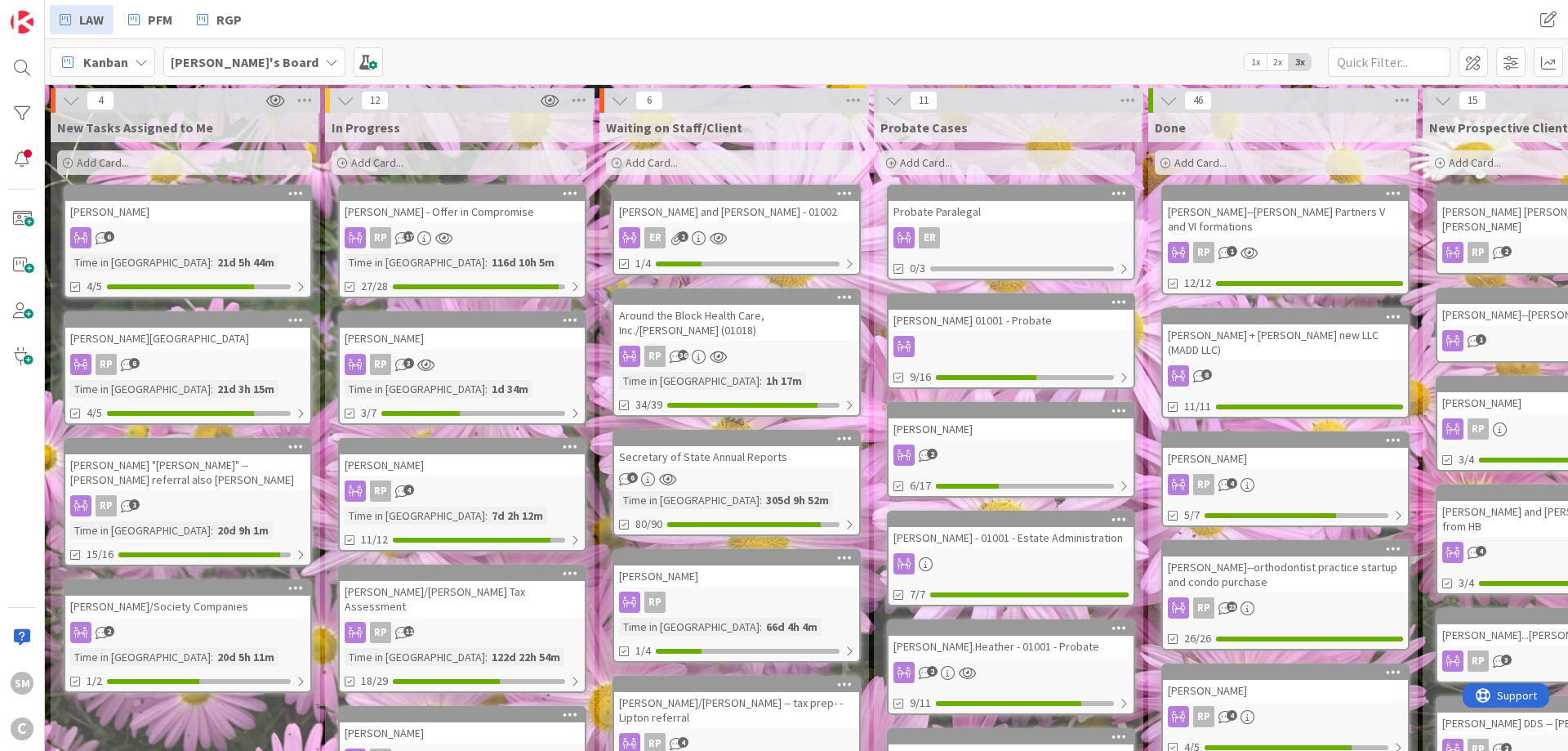
click at [438, 330] on div "[PERSON_NAME]" at bounding box center [461, 338] width 245 height 21
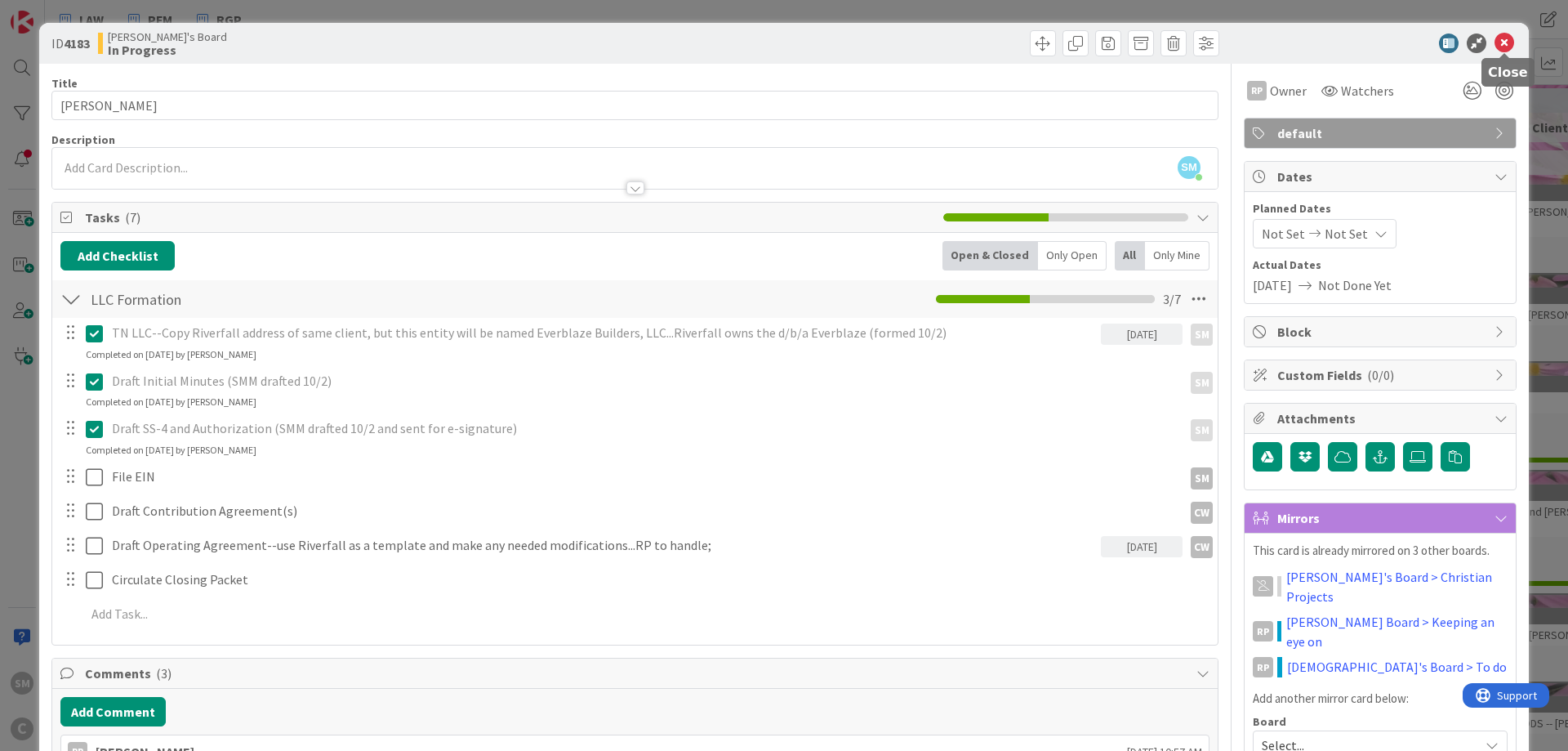
click at [1503, 39] on icon at bounding box center [1504, 43] width 19 height 19
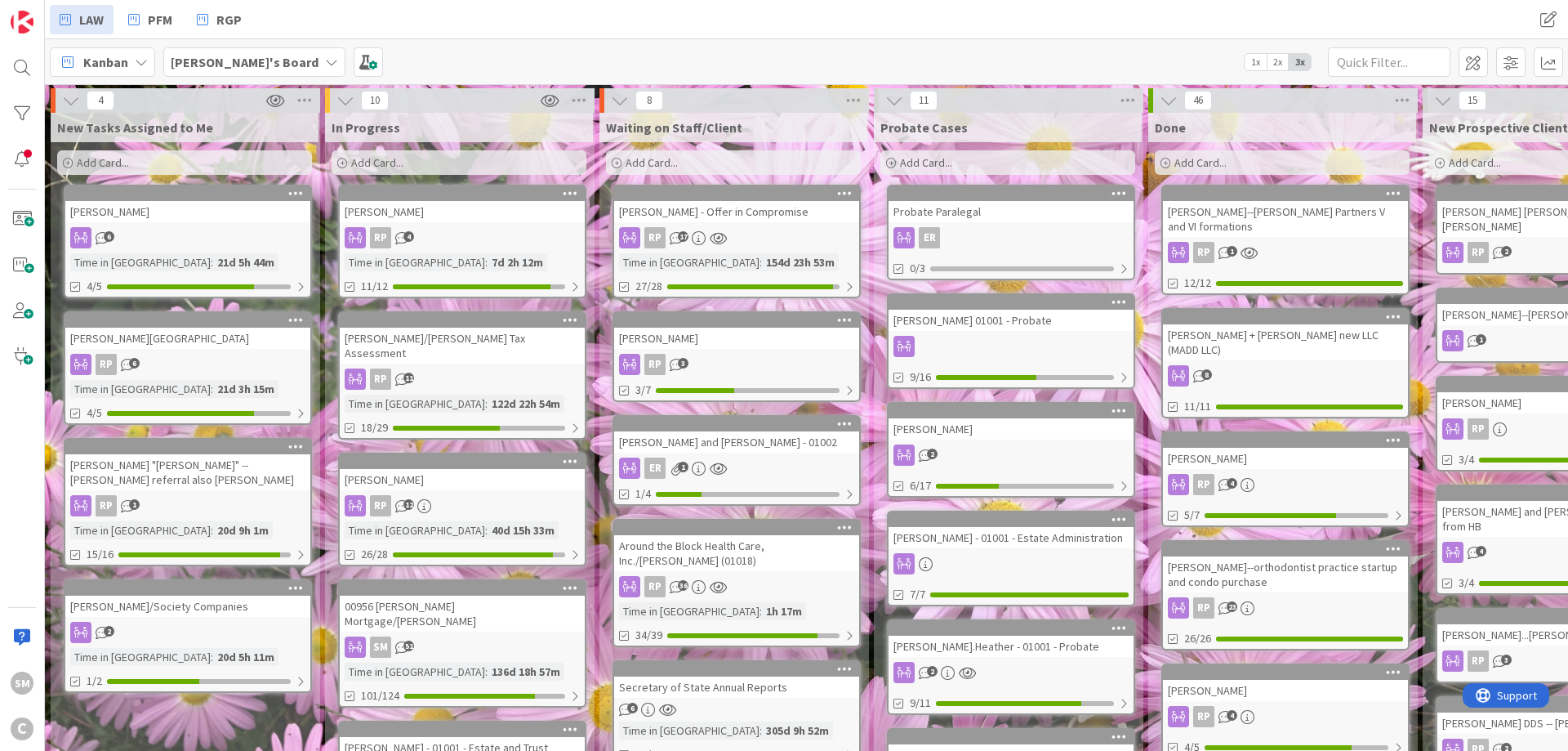
click at [445, 219] on div "[PERSON_NAME]" at bounding box center [461, 211] width 245 height 21
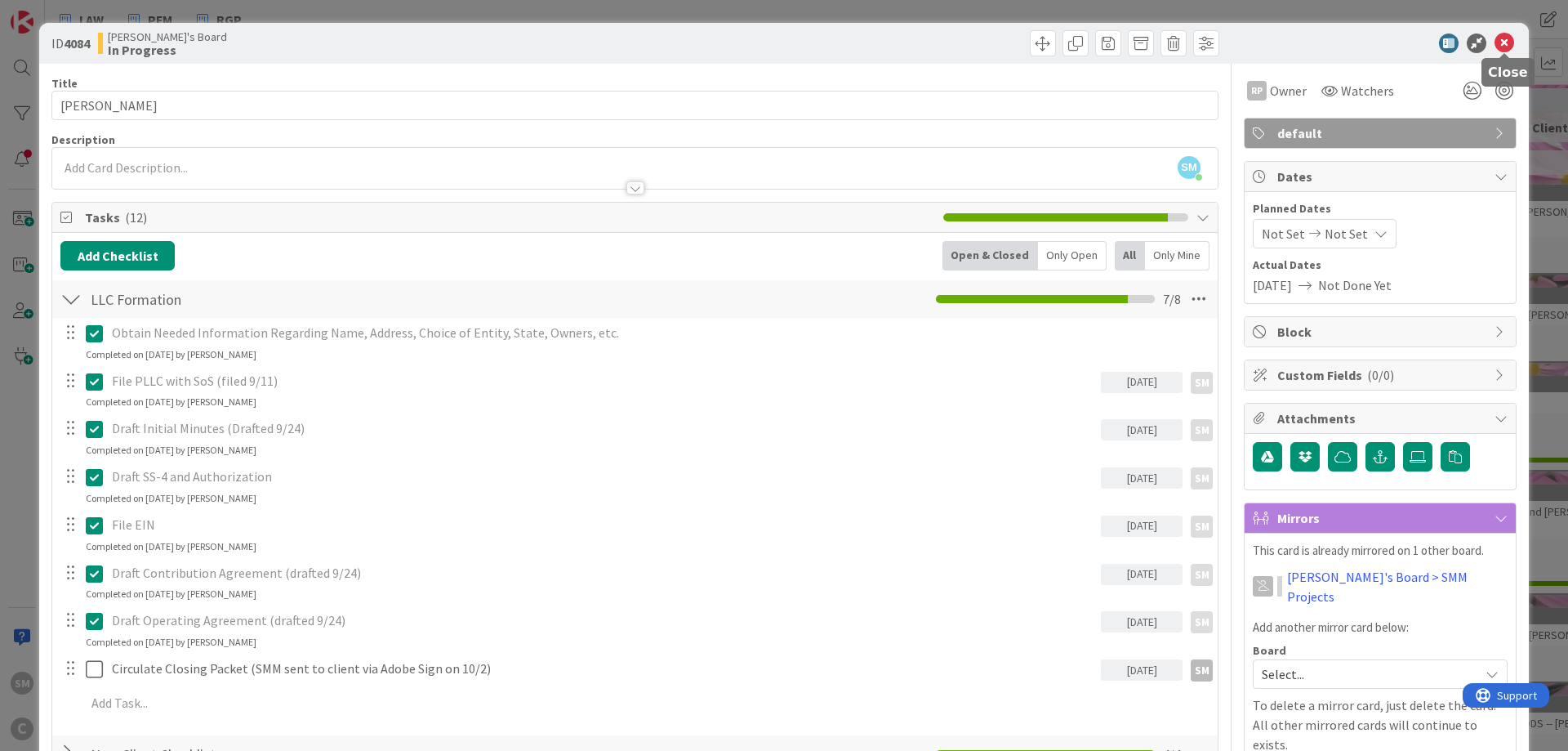
click at [1504, 44] on icon at bounding box center [1504, 43] width 19 height 19
